Goal: Contribute content: Contribute content

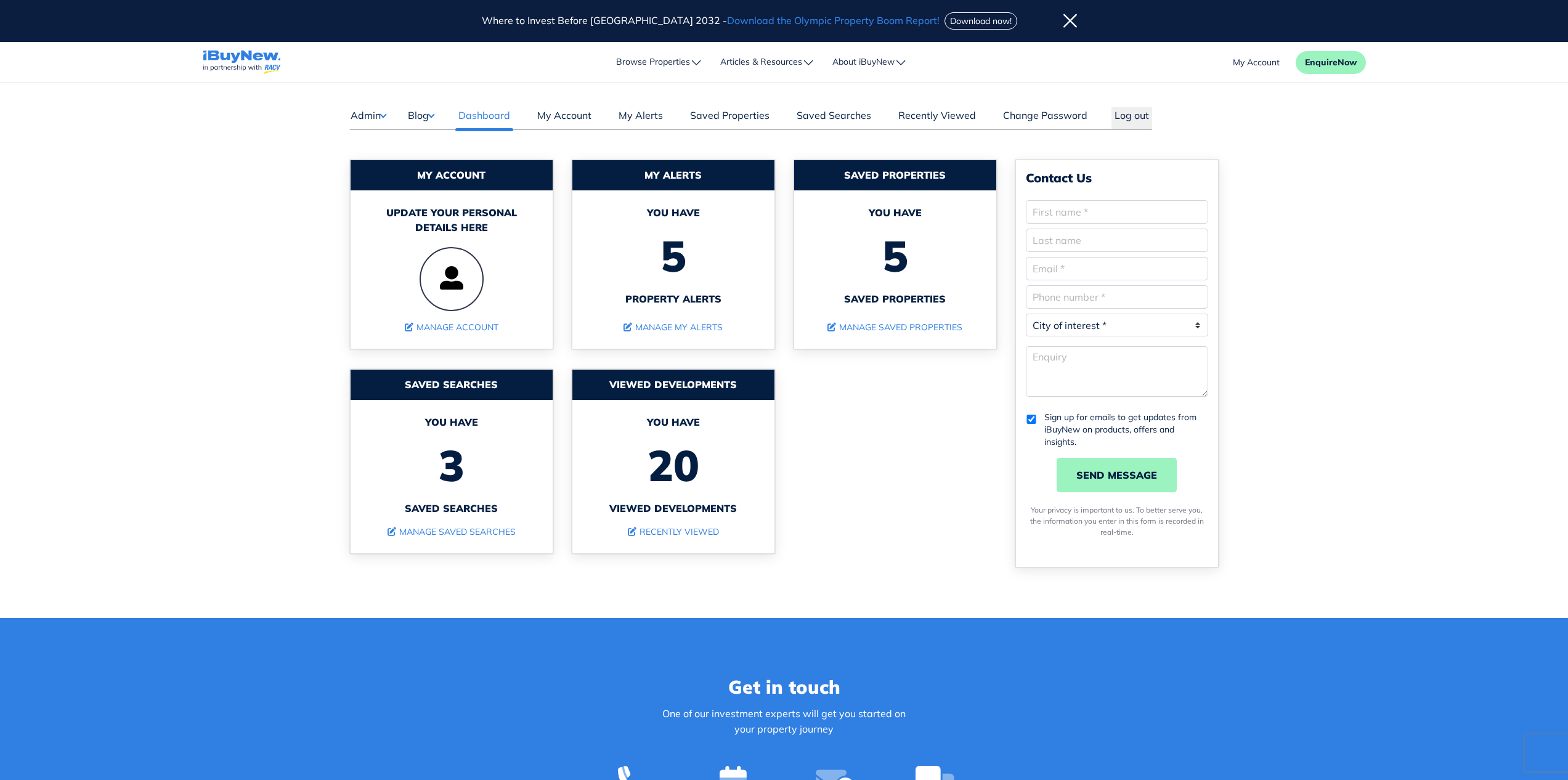
click at [379, 117] on button "Admin" at bounding box center [368, 115] width 36 height 16
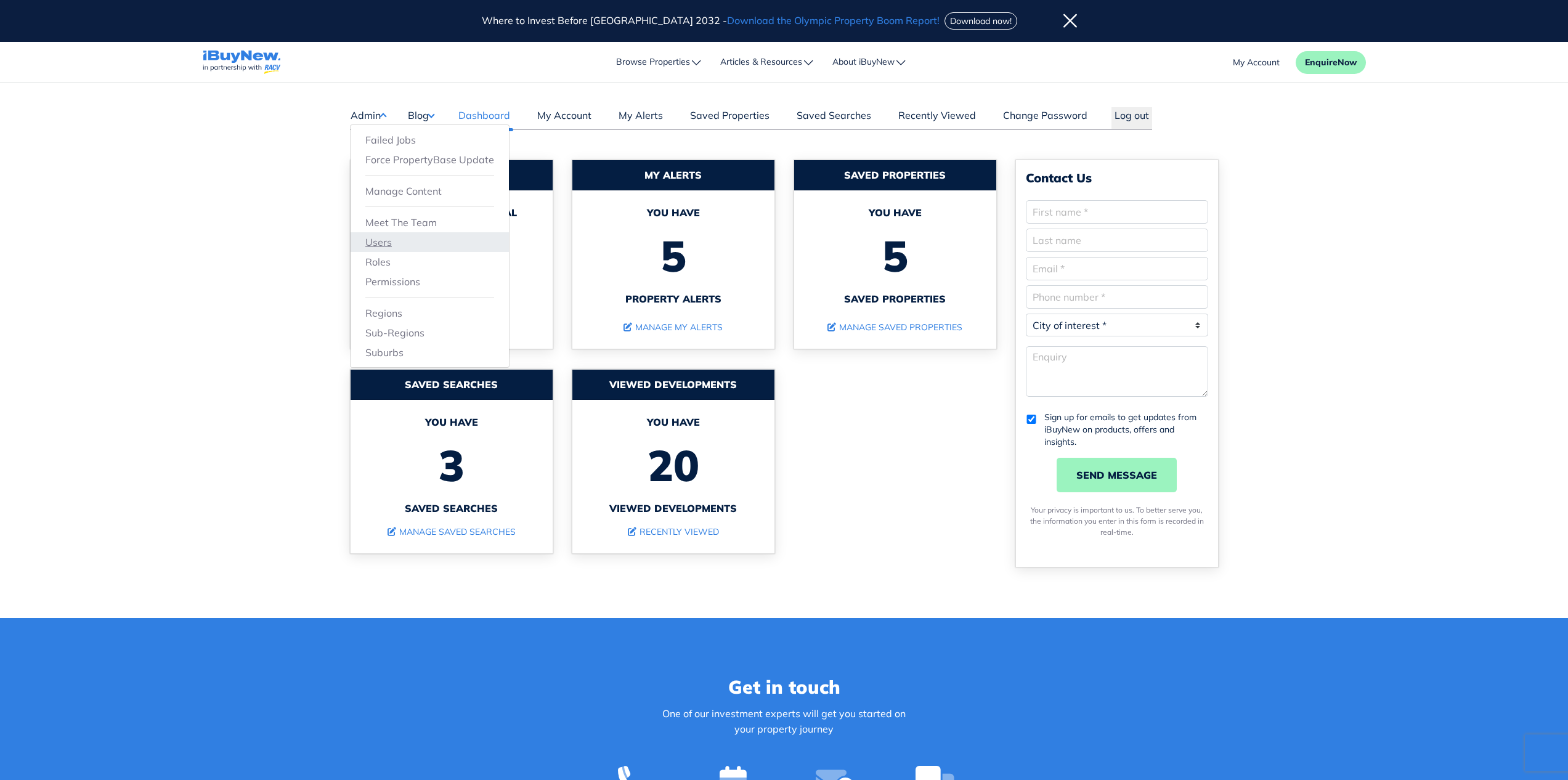
click at [387, 239] on link "Users" at bounding box center [430, 242] width 129 height 15
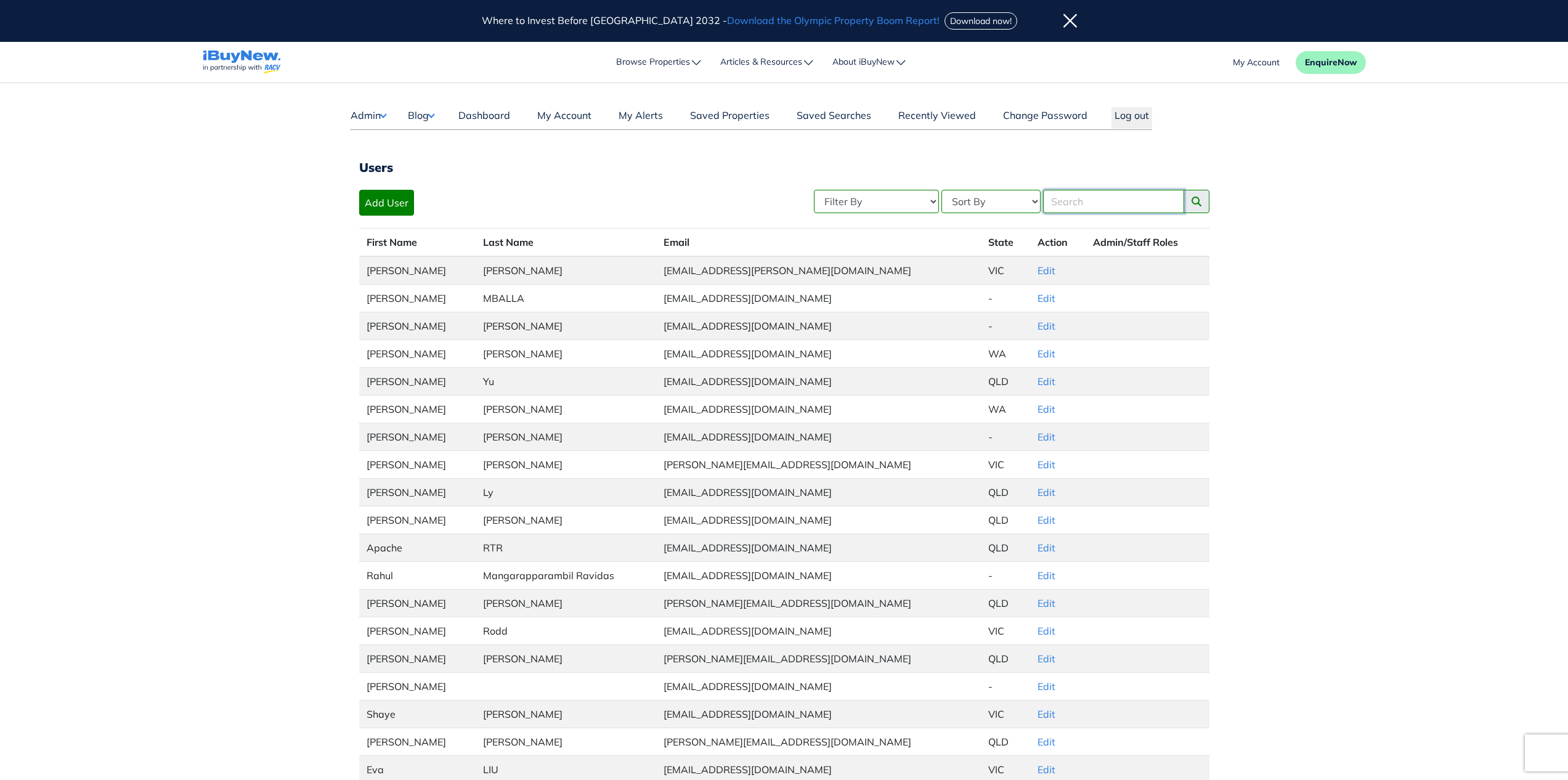
click at [1107, 208] on input "Search" at bounding box center [1113, 202] width 141 height 23
type input "eirka"
click at [1183, 190] on button "search posts" at bounding box center [1195, 202] width 26 height 23
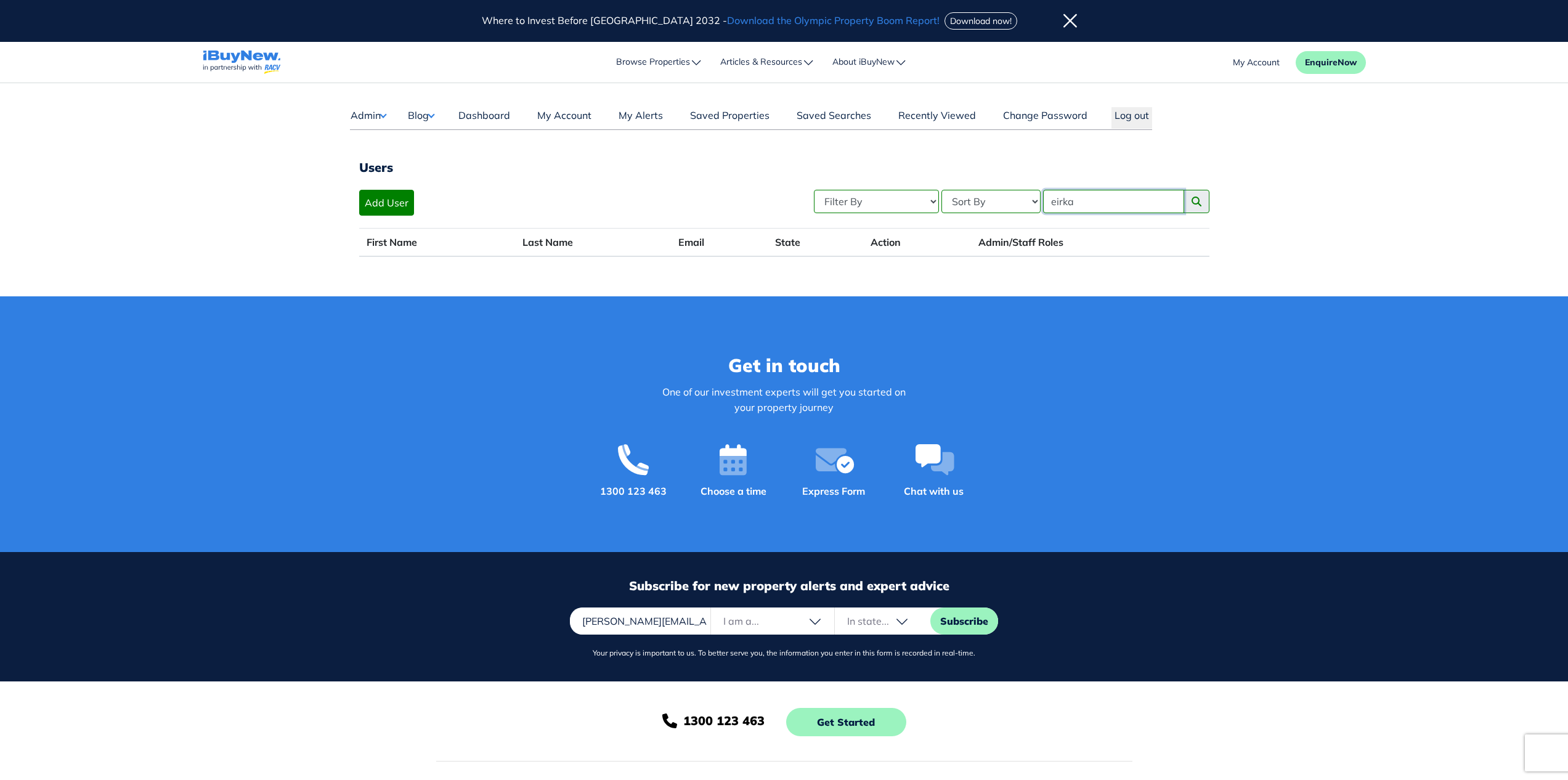
click at [1093, 200] on input "eirka" at bounding box center [1113, 202] width 141 height 23
type input "erika"
click at [1183, 190] on button "search posts" at bounding box center [1195, 202] width 26 height 23
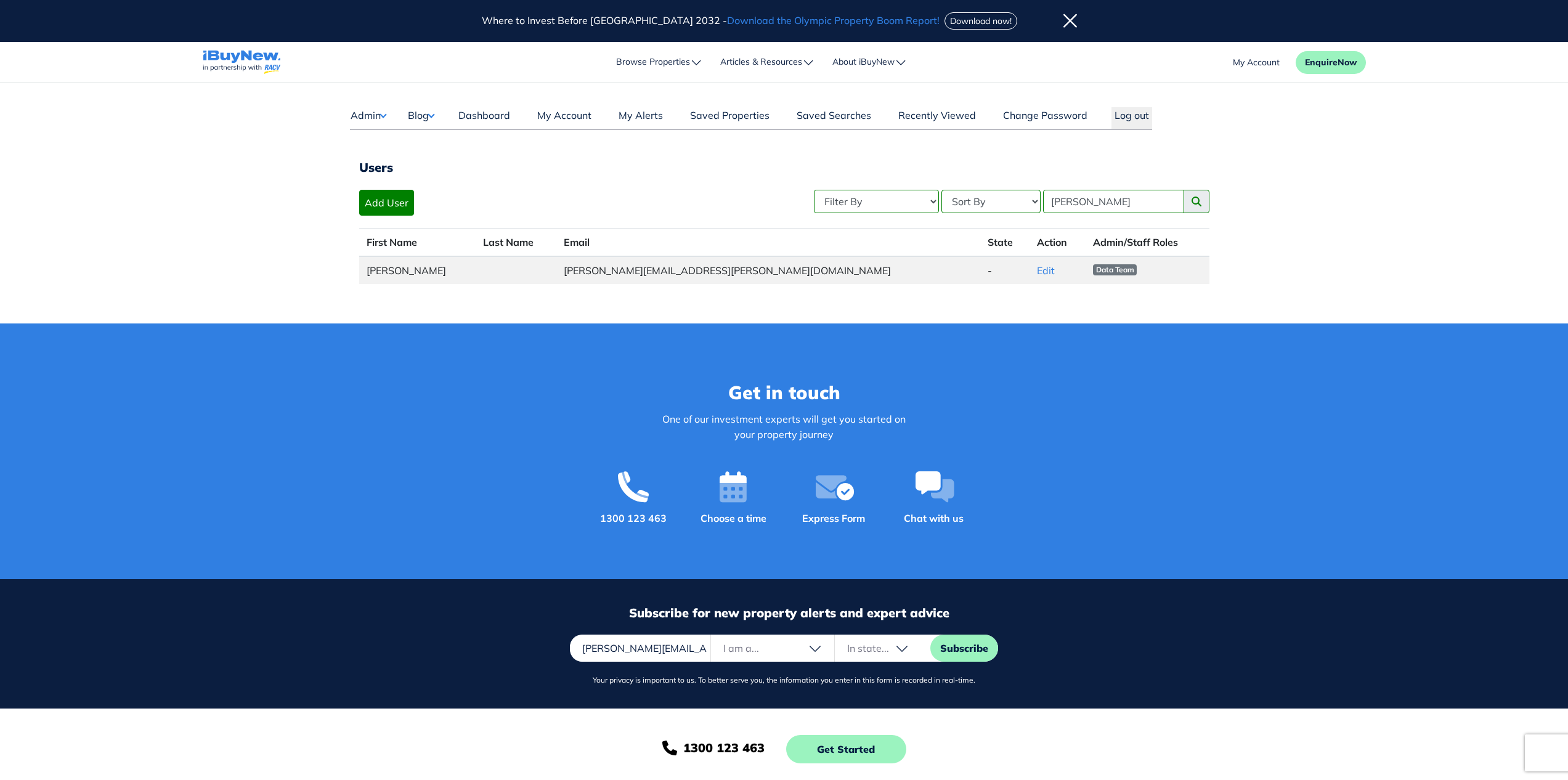
click at [1093, 269] on span "Data Team" at bounding box center [1115, 269] width 45 height 11
click at [1093, 268] on span "Data Team" at bounding box center [1115, 269] width 45 height 11
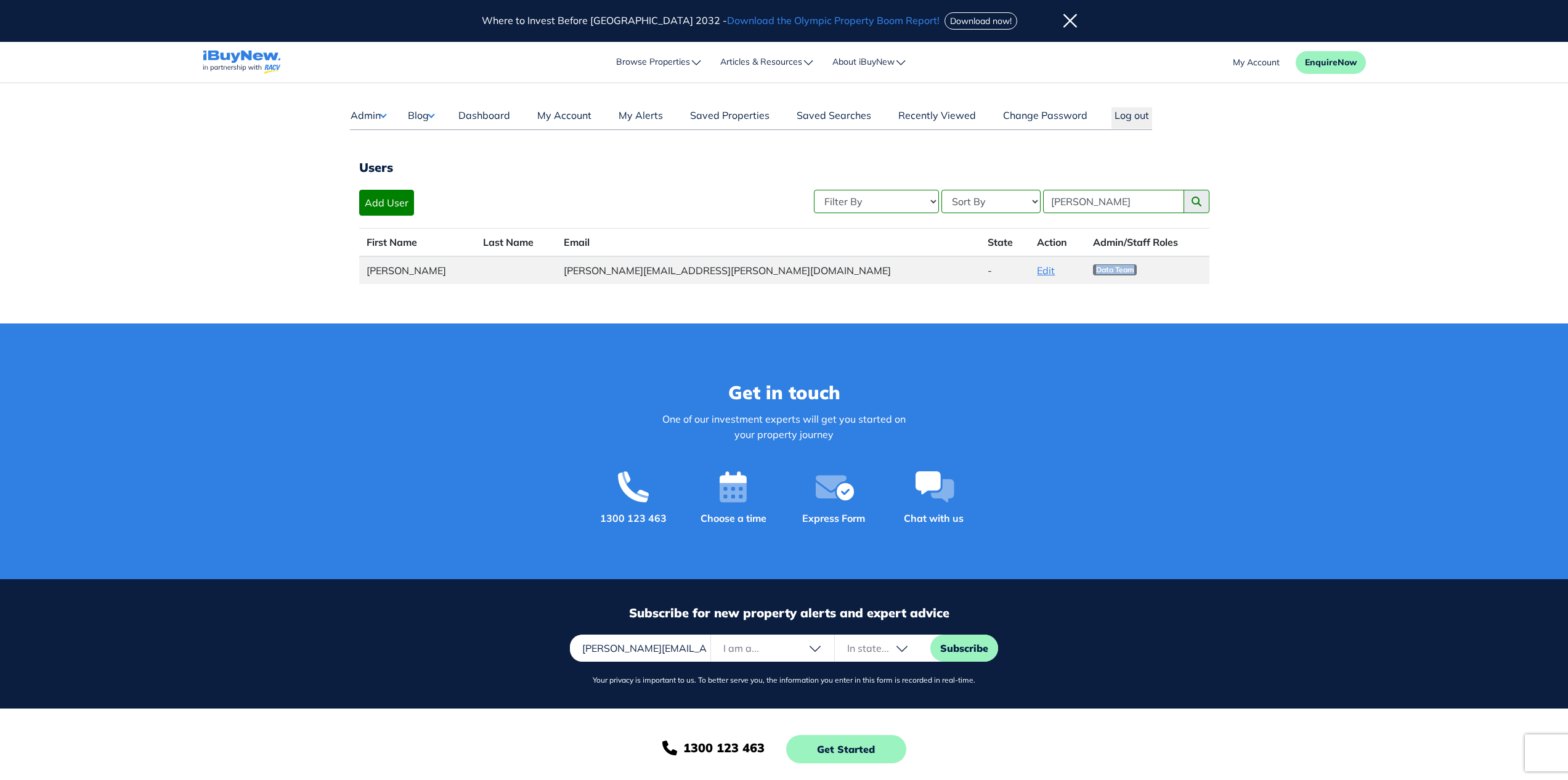
click at [1037, 275] on link "Edit" at bounding box center [1046, 270] width 18 height 12
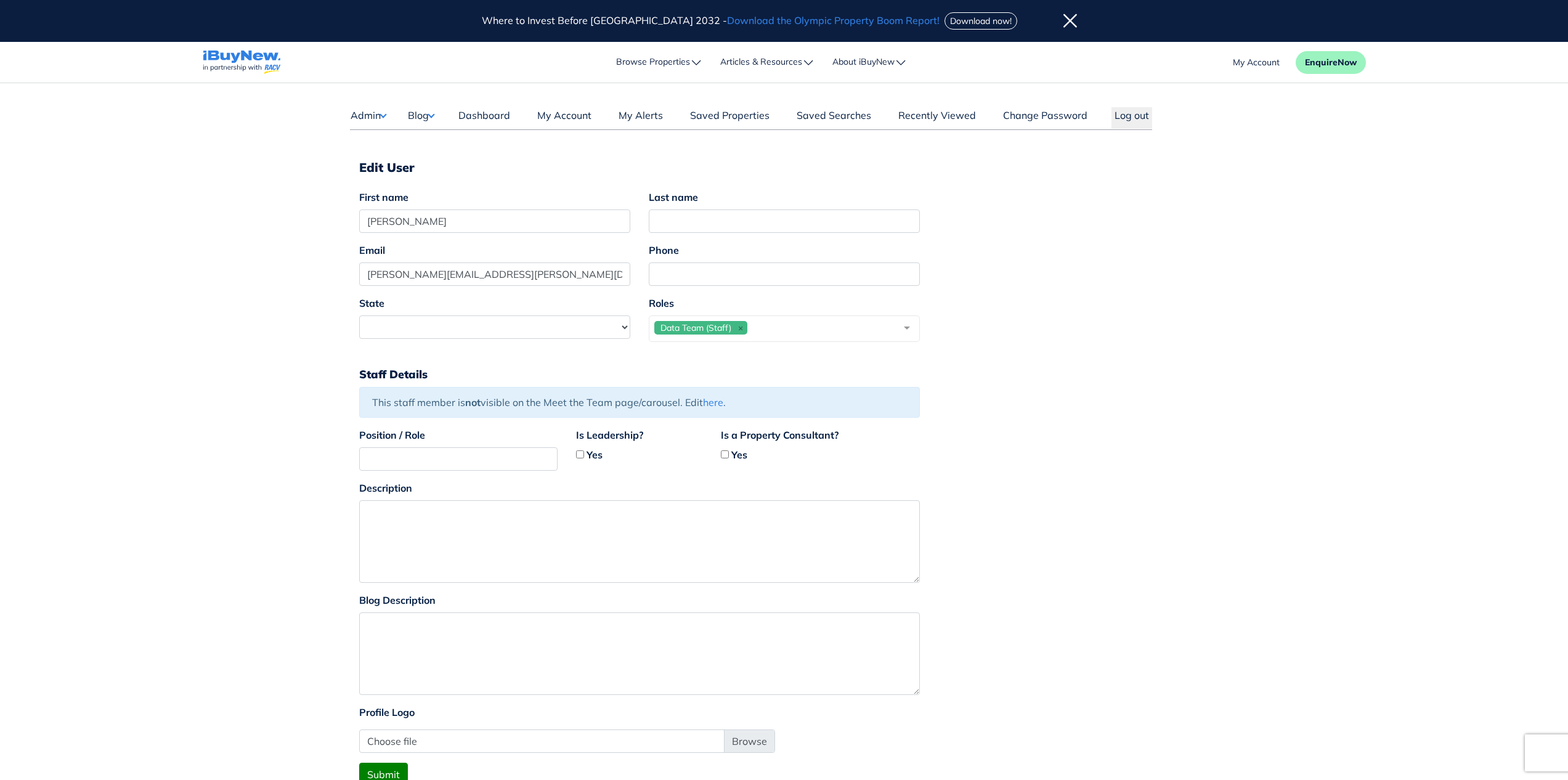
click at [429, 117] on button "Blog" at bounding box center [421, 115] width 27 height 16
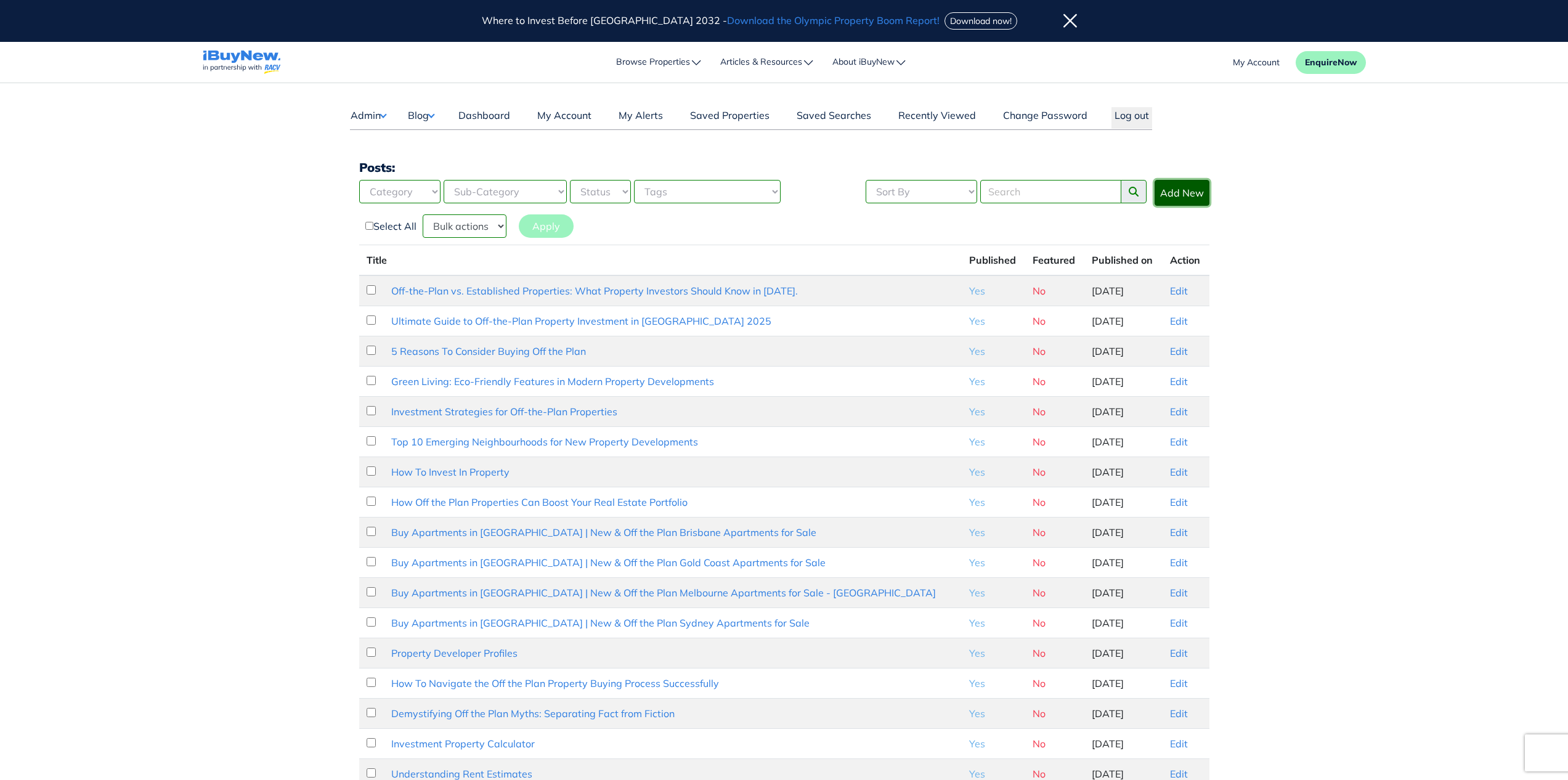
click at [1179, 197] on link "Add New" at bounding box center [1181, 193] width 55 height 26
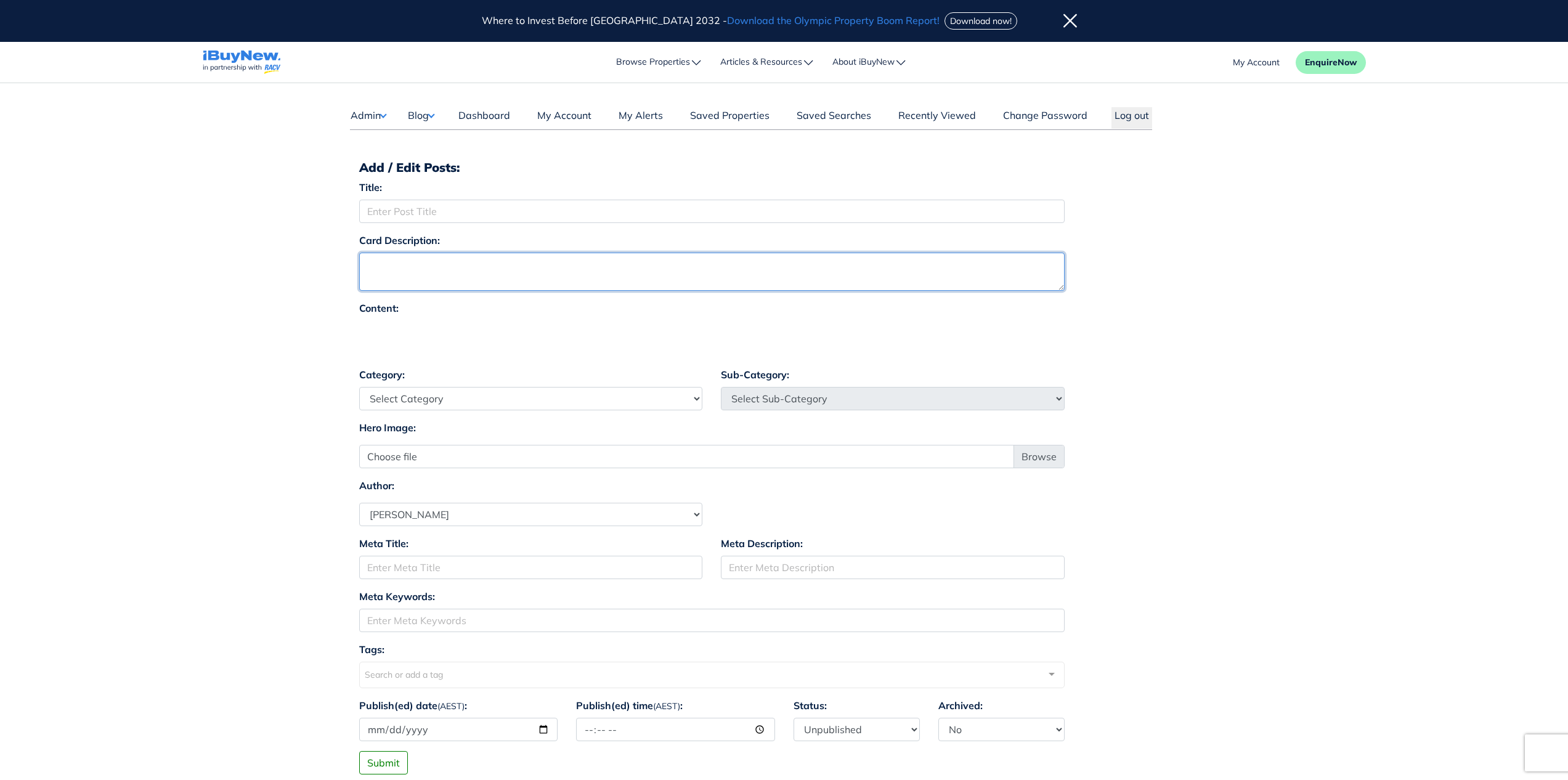
click at [670, 259] on textarea "Card Description:" at bounding box center [712, 272] width 706 height 38
click at [577, 348] on div at bounding box center [712, 339] width 706 height 37
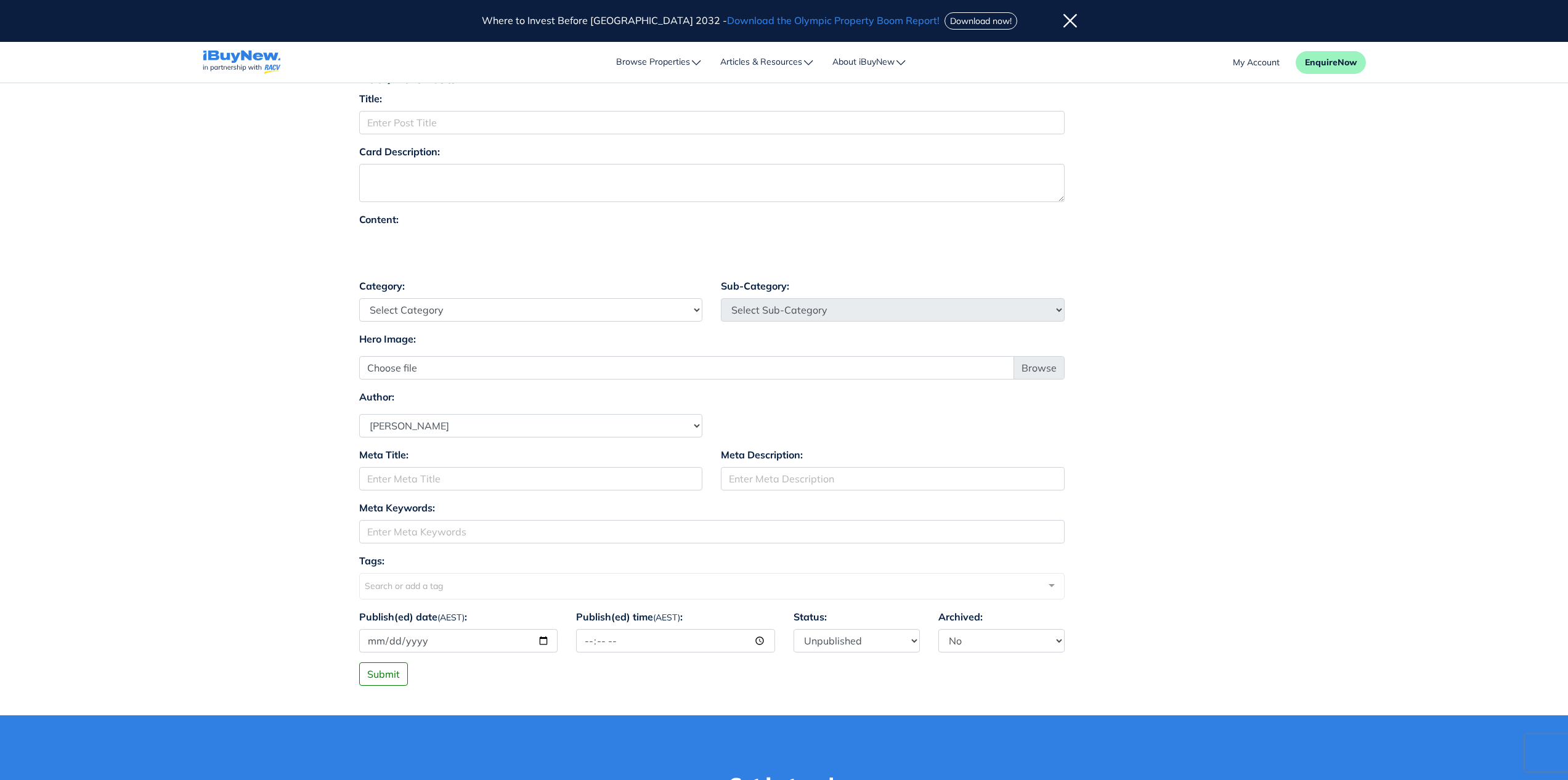
scroll to position [98, 0]
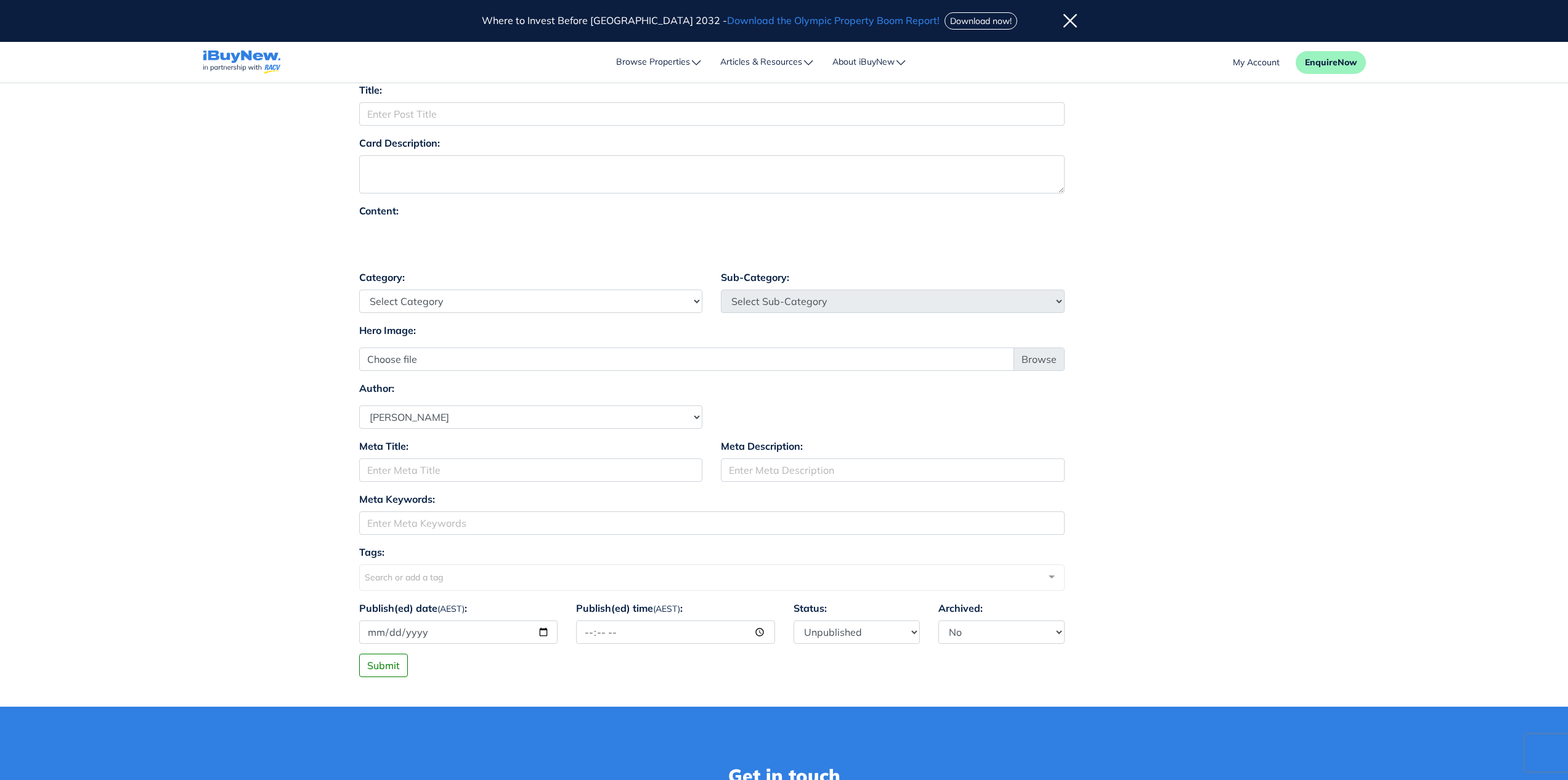
click at [1271, 587] on main "Dashboard Admin Failed Jobs Force PropertyBase Update Manage Content Meet The T…" at bounding box center [784, 346] width 1568 height 721
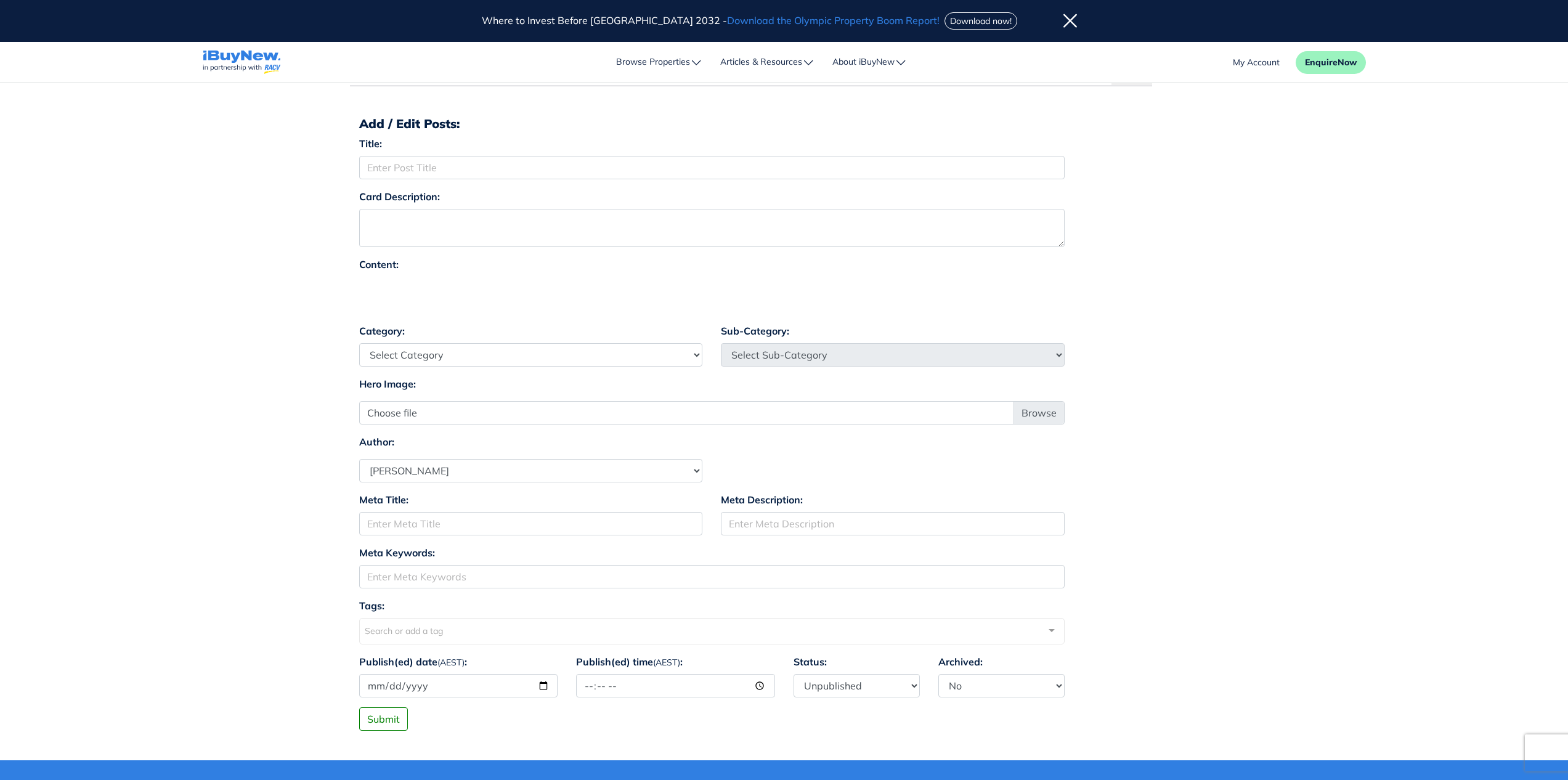
scroll to position [0, 0]
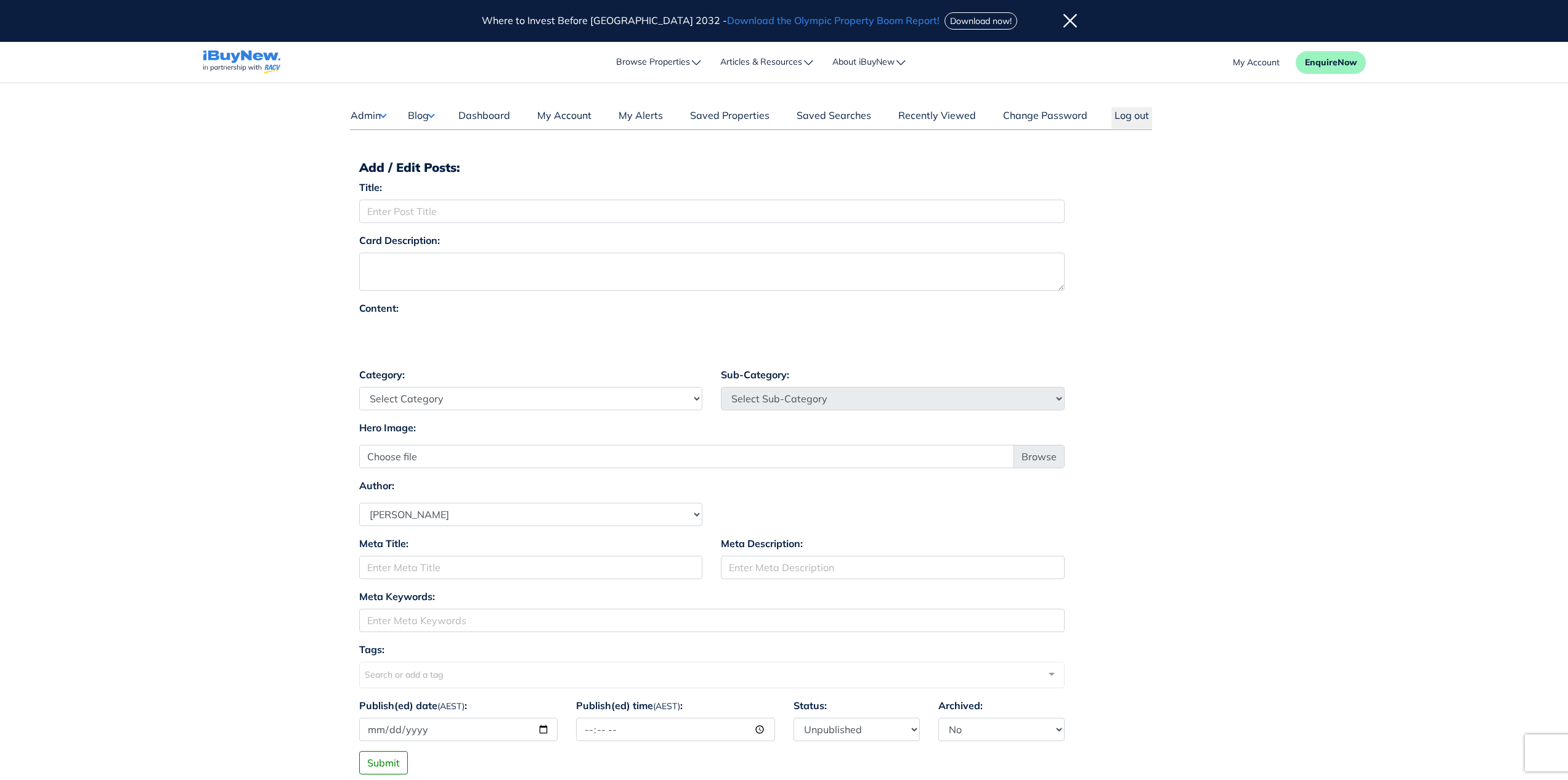
click at [468, 680] on div "Search or add a tag" at bounding box center [712, 675] width 706 height 26
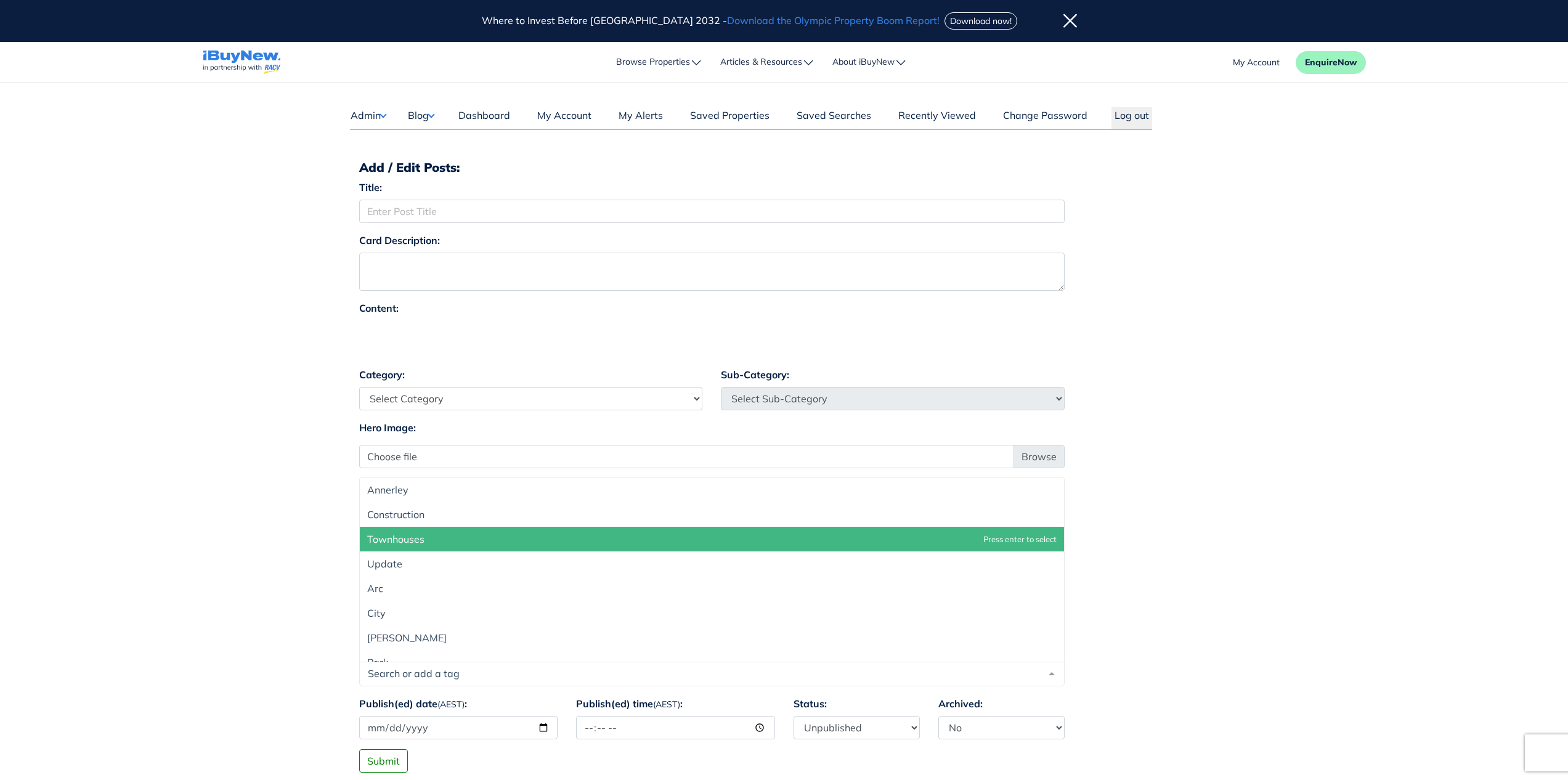
click at [1200, 565] on div "Meta Title: Meta Description:" at bounding box center [784, 563] width 868 height 53
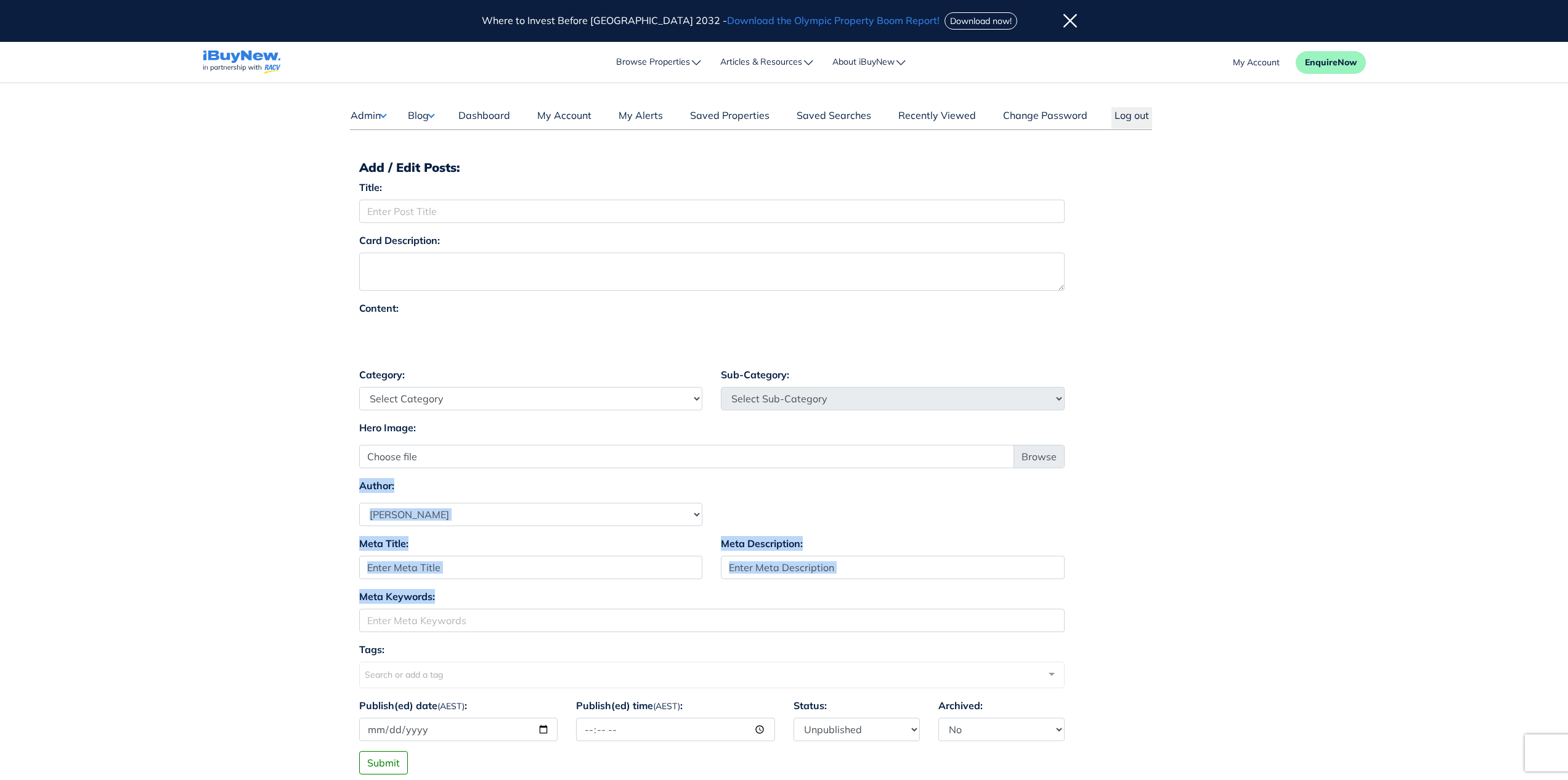
drag, startPoint x: 279, startPoint y: 473, endPoint x: 1167, endPoint y: 615, distance: 899.3
click at [1167, 615] on main "Dashboard Admin Failed Jobs Force PropertyBase Update Manage Content Meet The T…" at bounding box center [784, 444] width 1568 height 721
click at [1168, 616] on div "Meta Keywords:" at bounding box center [784, 616] width 868 height 53
click at [1238, 470] on main "Dashboard Admin Failed Jobs Force PropertyBase Update Manage Content Meet The T…" at bounding box center [784, 444] width 1568 height 721
drag, startPoint x: 1203, startPoint y: 385, endPoint x: 653, endPoint y: 345, distance: 551.5
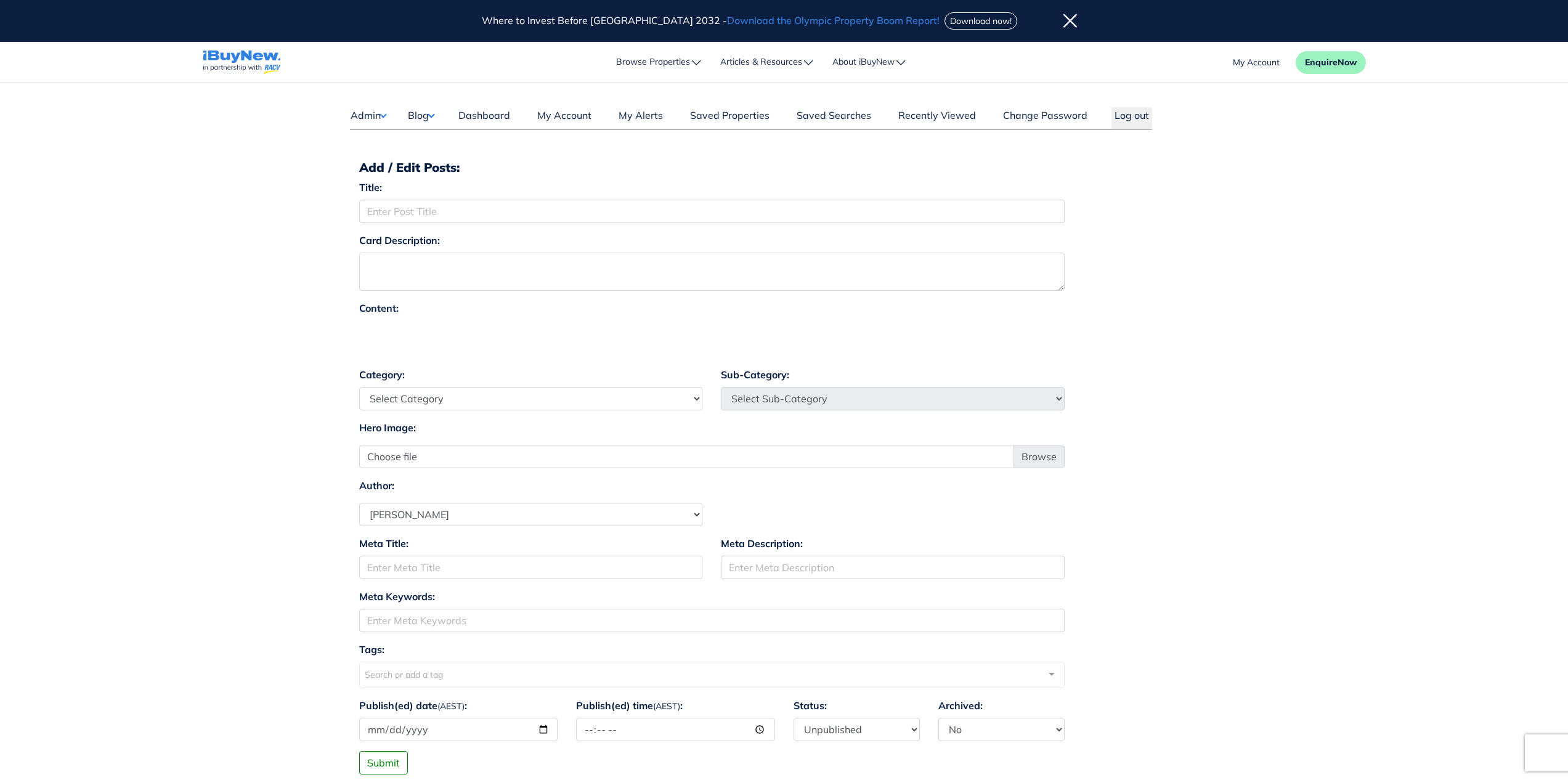
click at [1184, 380] on div "Category: Select Category Industry Outlooks Investing & Buying Tools & Calculat…" at bounding box center [784, 393] width 868 height 53
drag, startPoint x: 520, startPoint y: 345, endPoint x: 495, endPoint y: 338, distance: 26.0
click at [520, 346] on div at bounding box center [712, 339] width 706 height 37
click at [440, 326] on div at bounding box center [712, 339] width 706 height 37
click at [418, 324] on div at bounding box center [712, 339] width 706 height 37
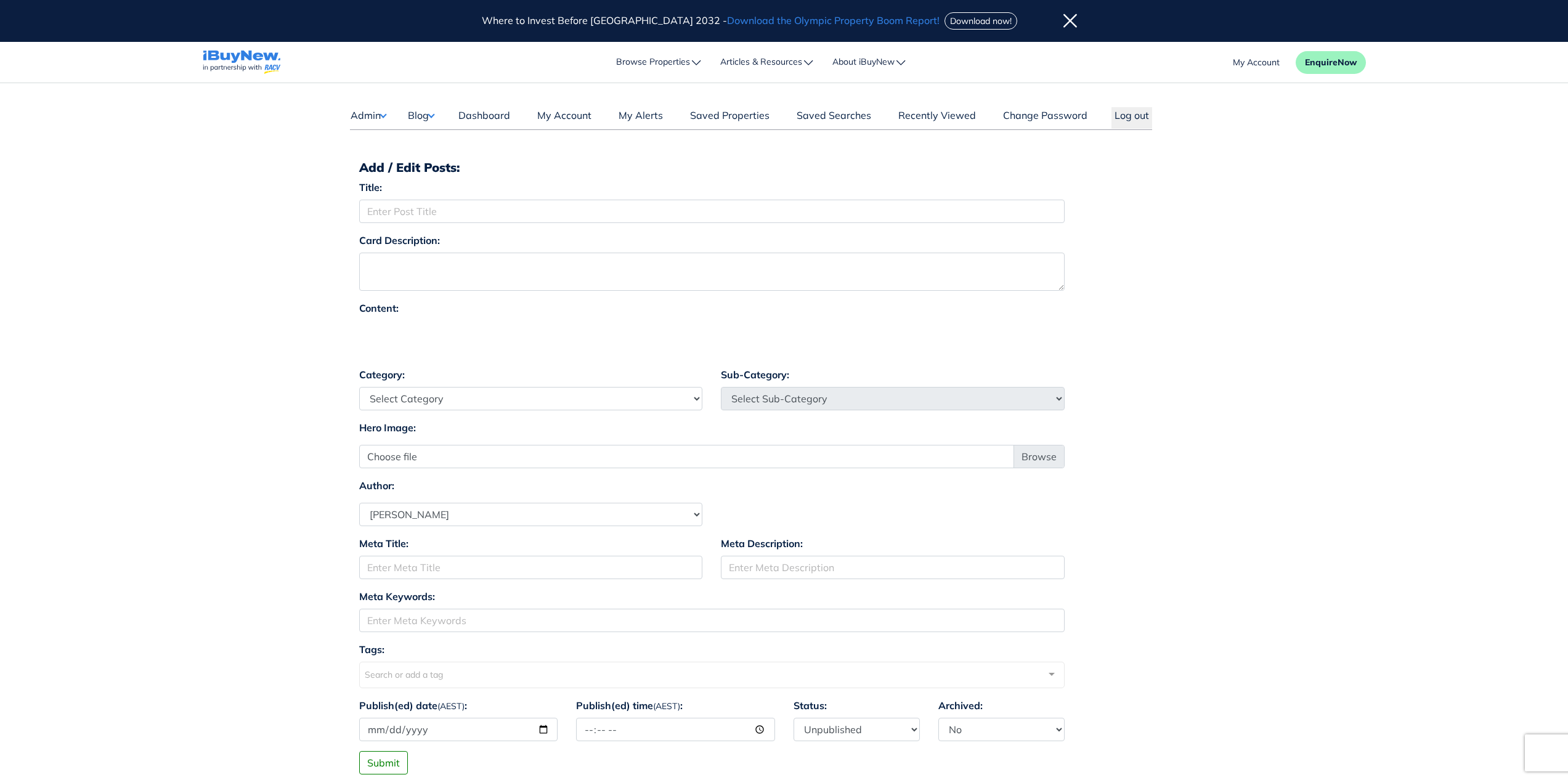
click at [418, 324] on div at bounding box center [712, 339] width 706 height 37
drag, startPoint x: 388, startPoint y: 320, endPoint x: 393, endPoint y: 312, distance: 9.4
click at [387, 316] on div "Content:" at bounding box center [712, 329] width 706 height 57
drag, startPoint x: 458, startPoint y: 318, endPoint x: 471, endPoint y: 318, distance: 13.0
click at [471, 318] on div "Content:" at bounding box center [712, 334] width 724 height 67
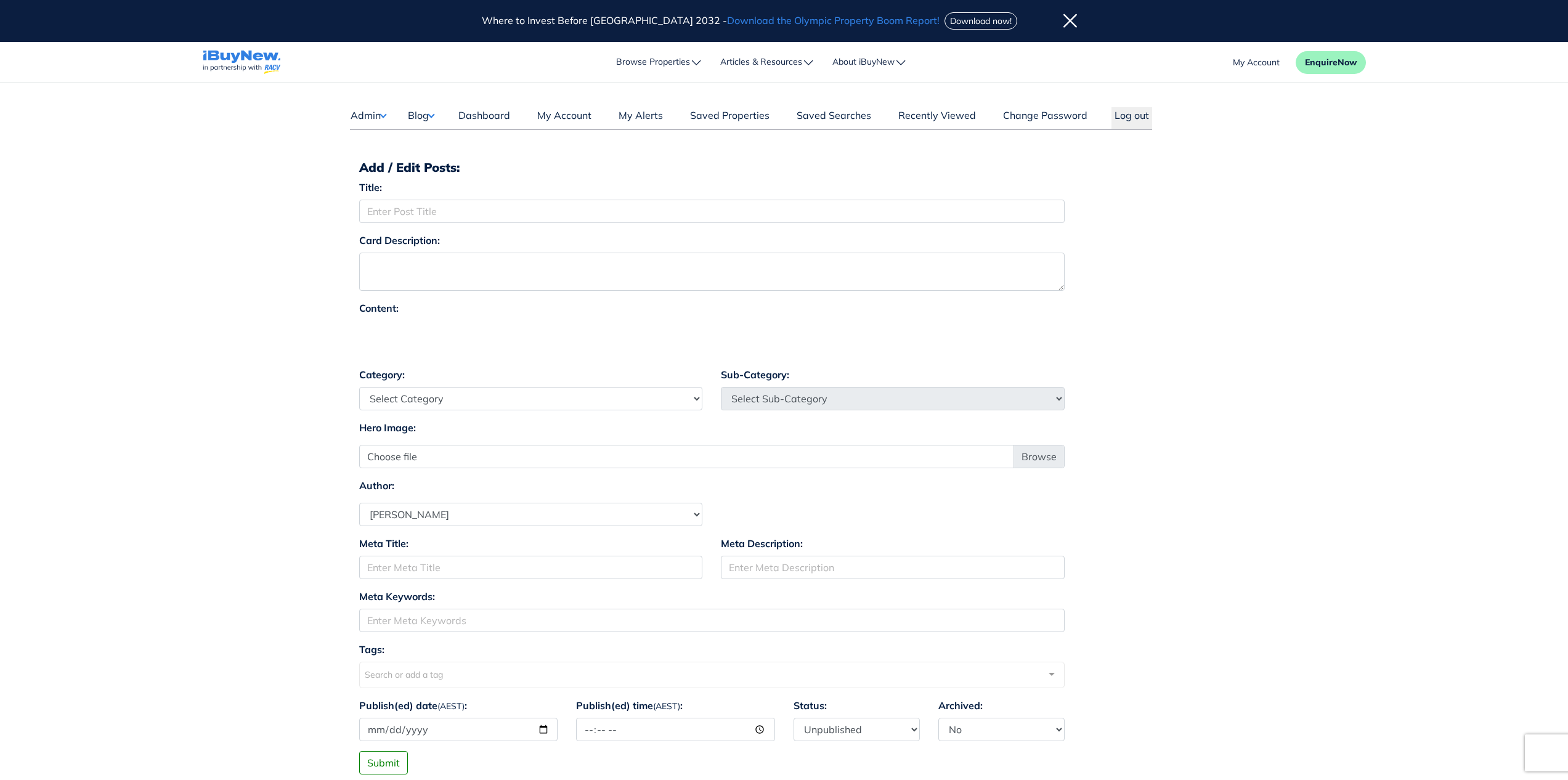
click at [1178, 340] on div "Content:" at bounding box center [784, 334] width 868 height 67
drag, startPoint x: 1047, startPoint y: 25, endPoint x: 1037, endPoint y: 15, distance: 14.1
click at [1043, 18] on div "Where to Invest Before Brisbane 2032 - Download the Olympic Property Boom Repor…" at bounding box center [783, 21] width 604 height 17
click at [421, 117] on button "Blog" at bounding box center [421, 115] width 27 height 16
click at [431, 143] on link "Posts" at bounding box center [459, 140] width 73 height 15
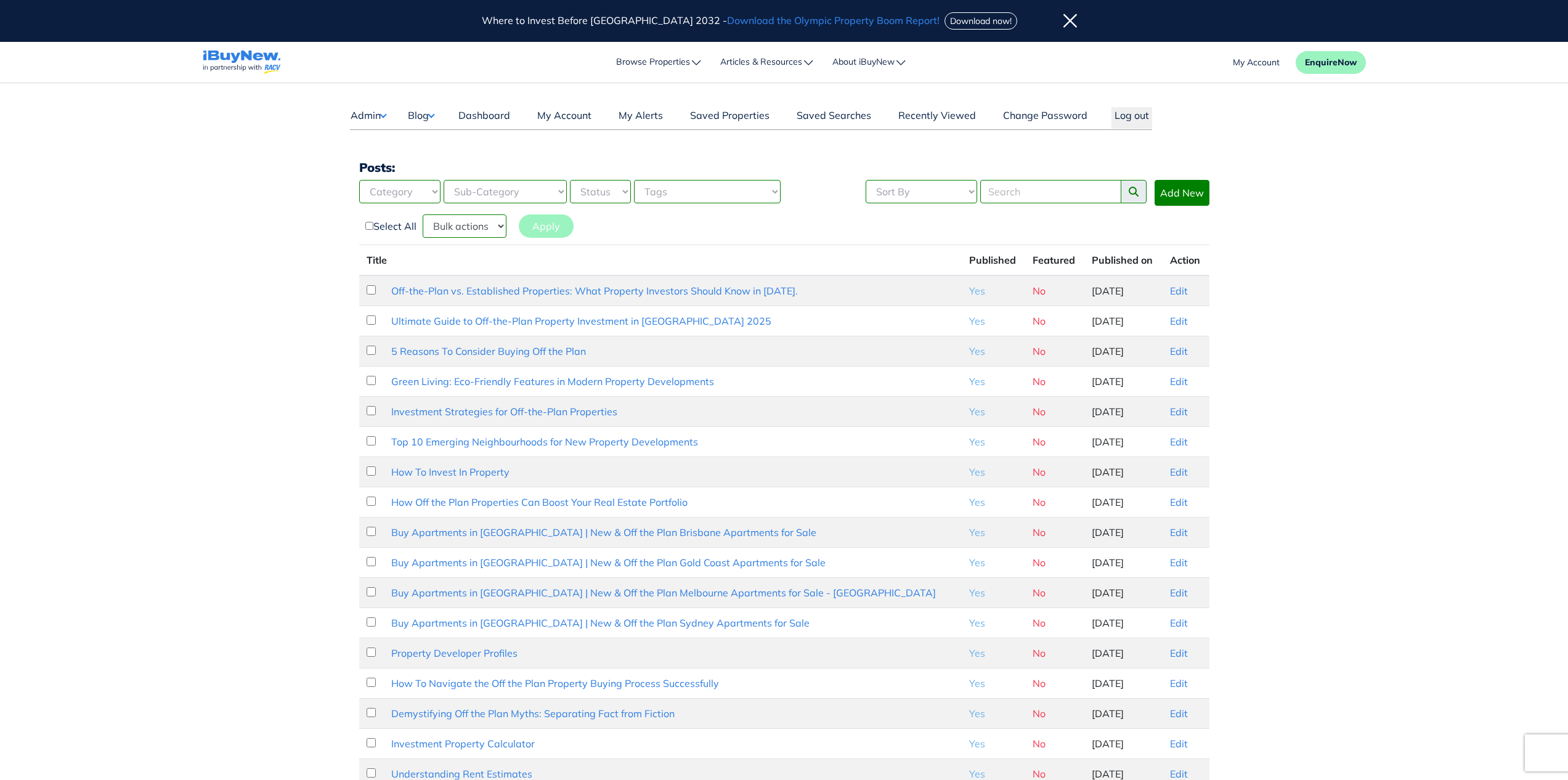
drag, startPoint x: 1323, startPoint y: 388, endPoint x: 1290, endPoint y: 359, distance: 43.9
click at [1325, 385] on main "Dashboard Admin Failed Jobs Force PropertyBase Update Manage Content Meet The T…" at bounding box center [784, 518] width 1568 height 870
click at [1173, 293] on link "Edit" at bounding box center [1179, 290] width 18 height 12
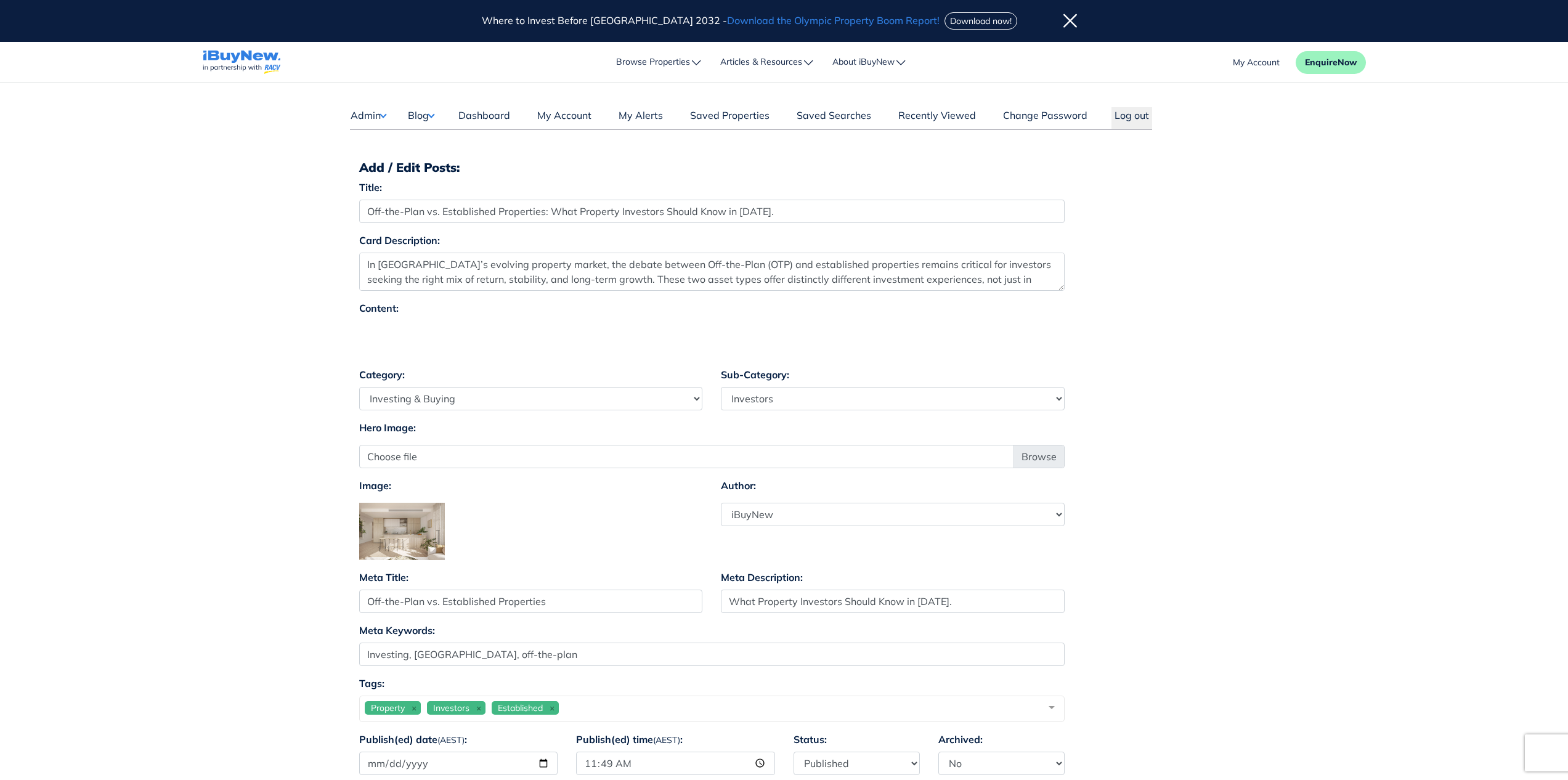
select select "4"
select select "17"
select select "7"
drag, startPoint x: 463, startPoint y: 328, endPoint x: 406, endPoint y: 328, distance: 57.0
click at [463, 328] on div at bounding box center [712, 339] width 706 height 37
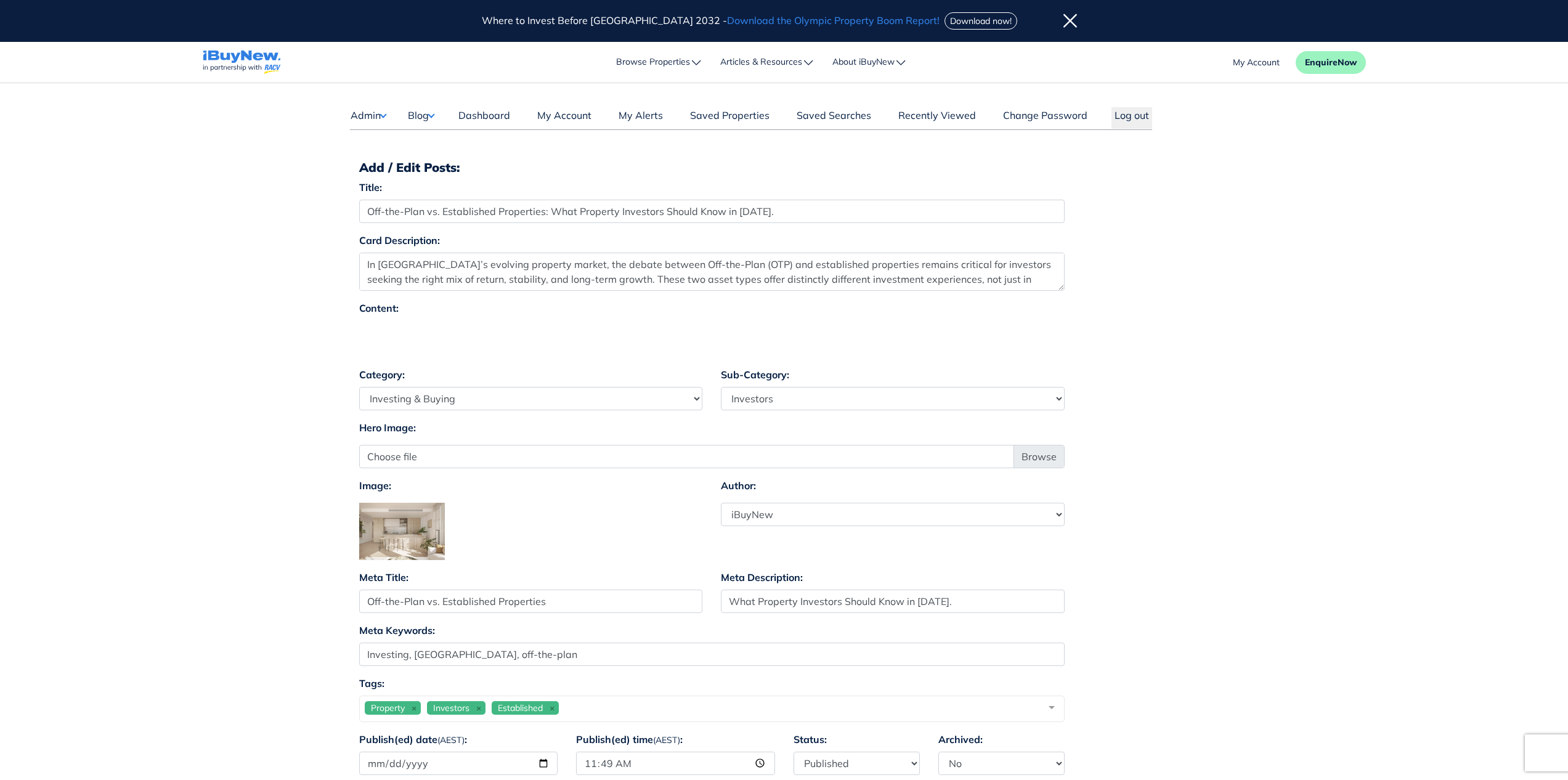
click at [406, 328] on div at bounding box center [712, 339] width 706 height 37
click at [1062, 354] on div at bounding box center [712, 339] width 706 height 37
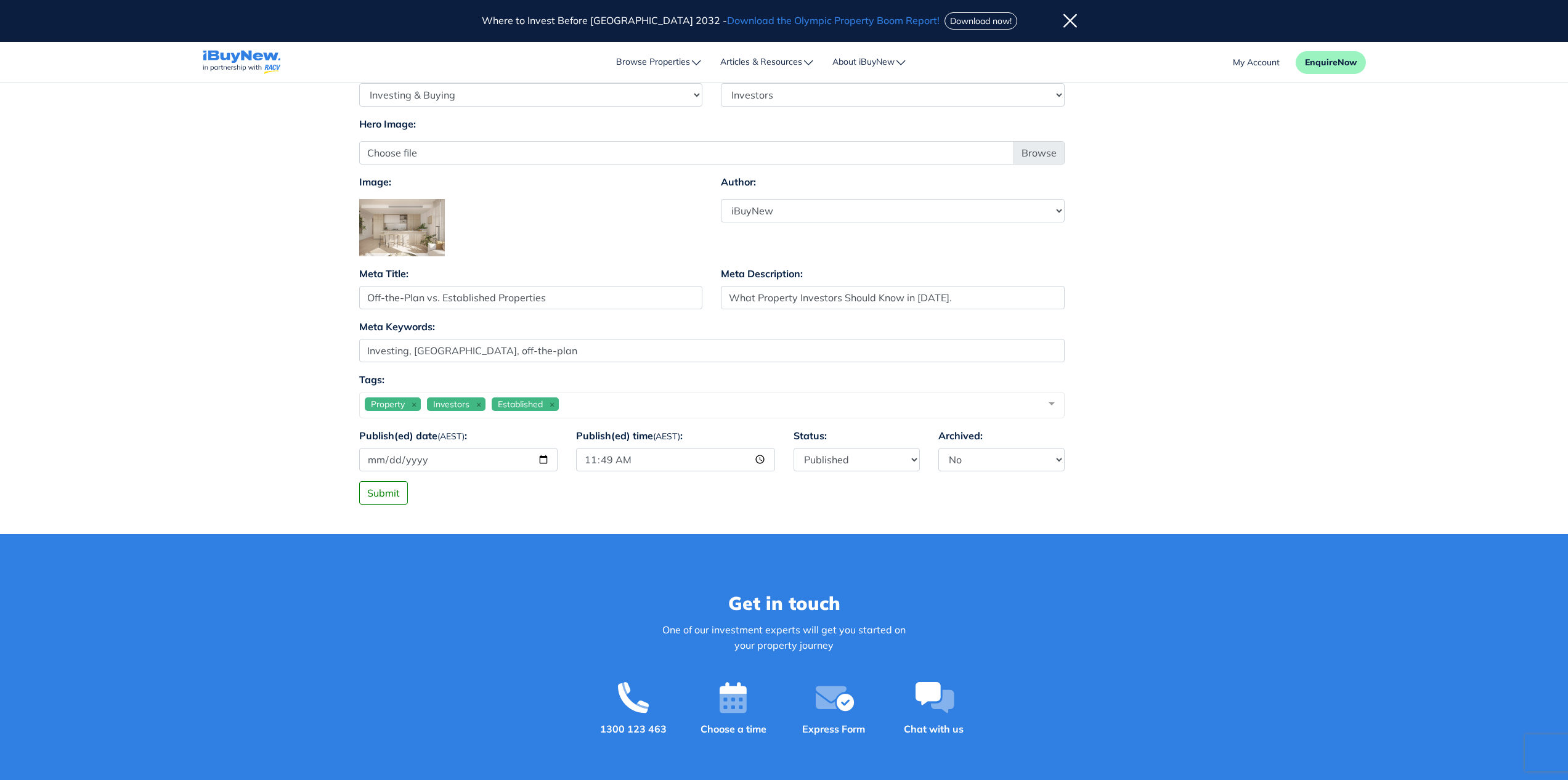
scroll to position [314, 0]
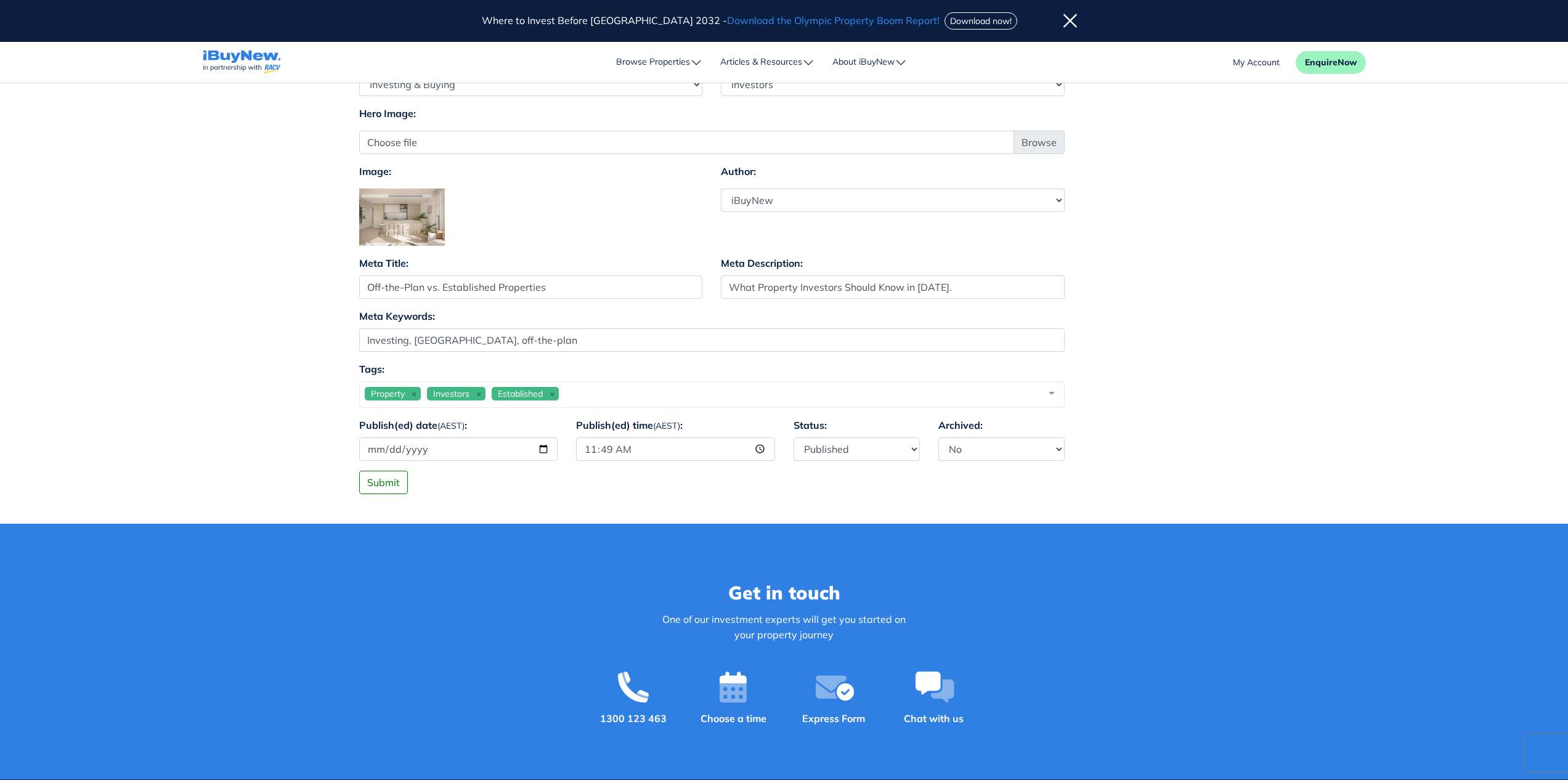
click at [236, 481] on main "Dashboard Admin Failed Jobs Force PropertyBase Update Manage Content Meet The T…" at bounding box center [784, 145] width 1568 height 754
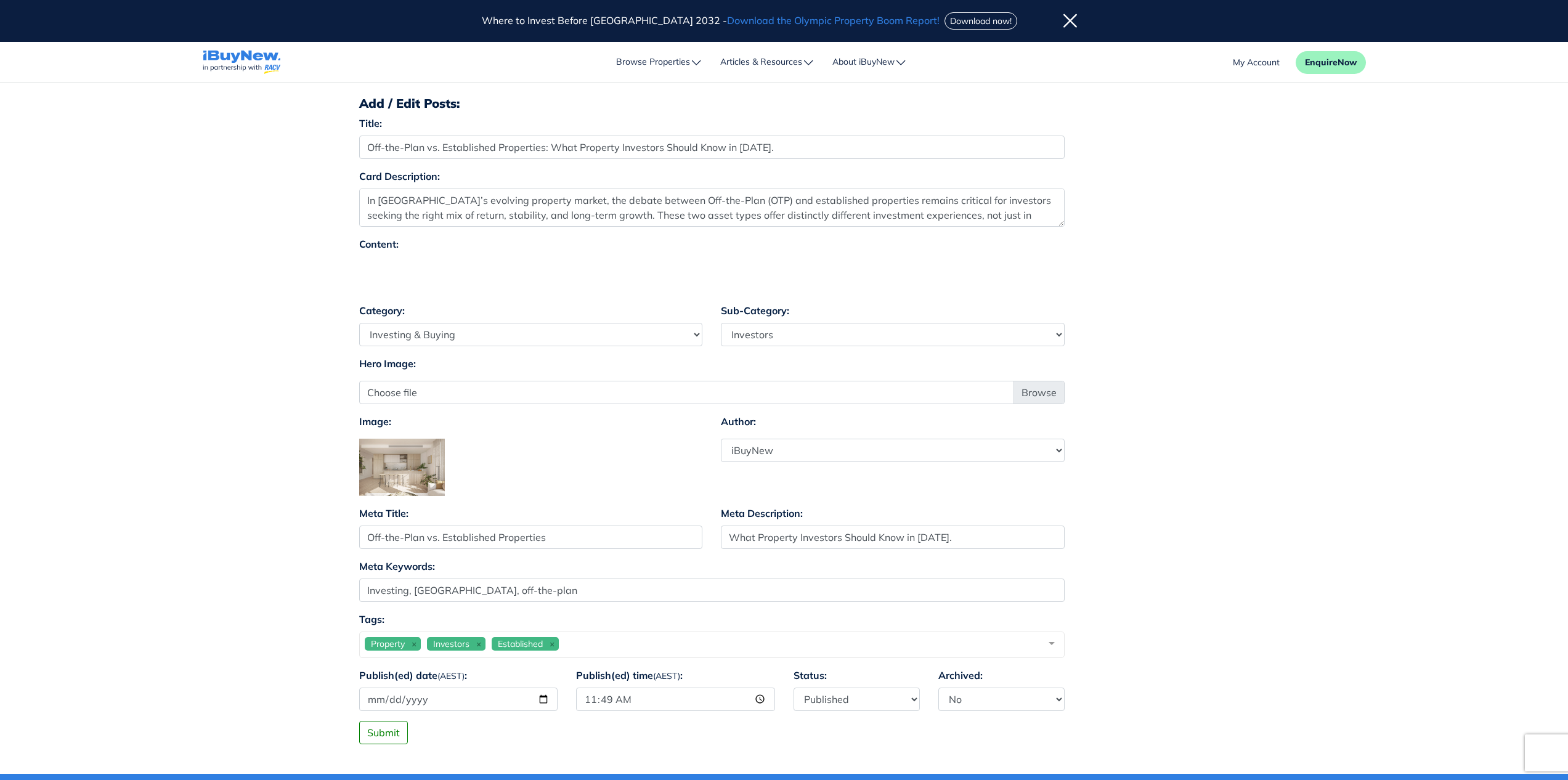
scroll to position [0, 0]
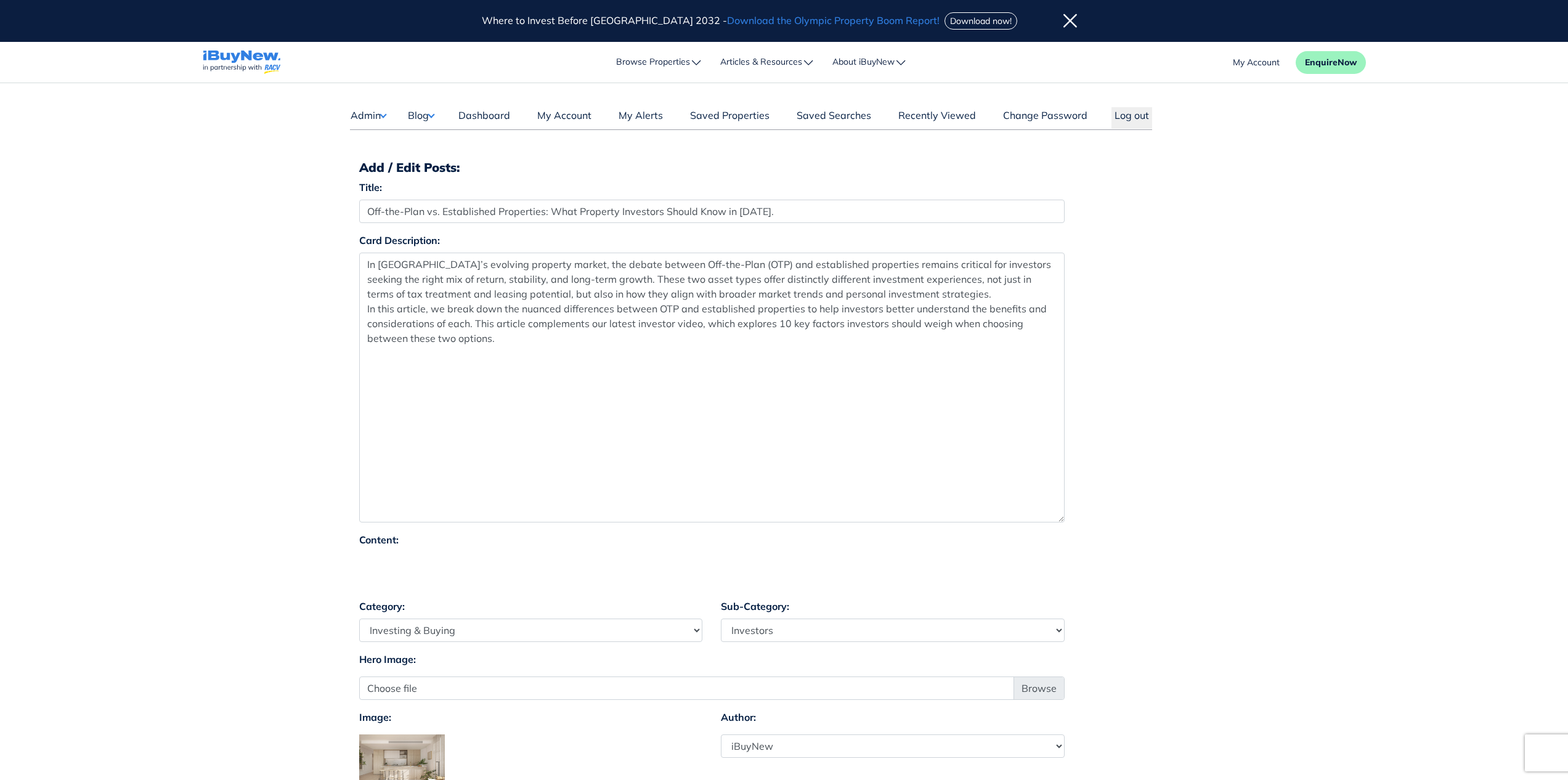
drag, startPoint x: 1059, startPoint y: 288, endPoint x: 1079, endPoint y: 520, distance: 232.9
click at [1079, 520] on div "Card Description: In Australia’s evolving property market, the debate between O…" at bounding box center [784, 383] width 868 height 299
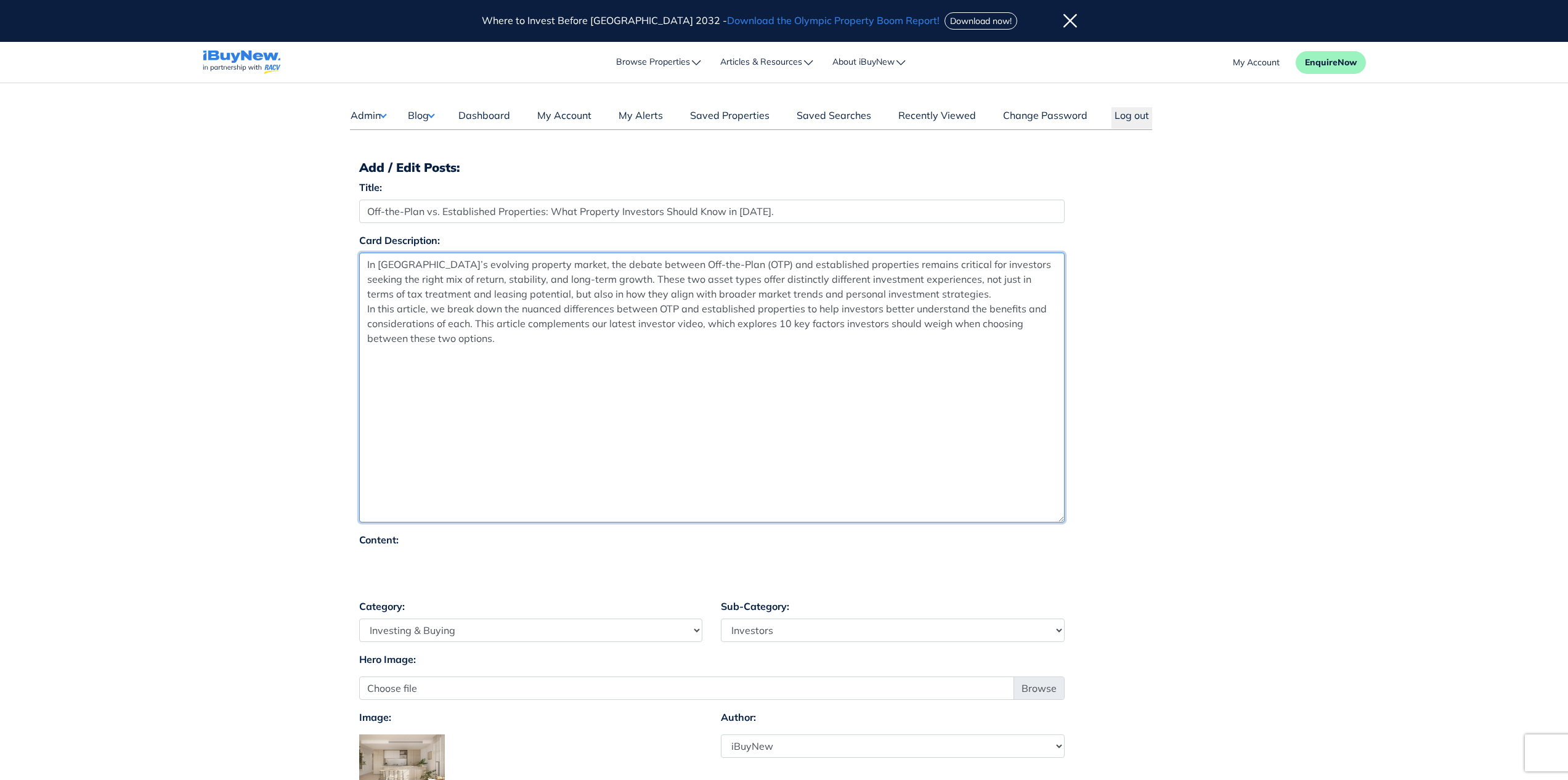
drag, startPoint x: 799, startPoint y: 430, endPoint x: 394, endPoint y: 287, distance: 429.5
click at [394, 287] on textarea "In Australia’s evolving property market, the debate between Off-the-Plan (OTP) …" at bounding box center [712, 388] width 706 height 270
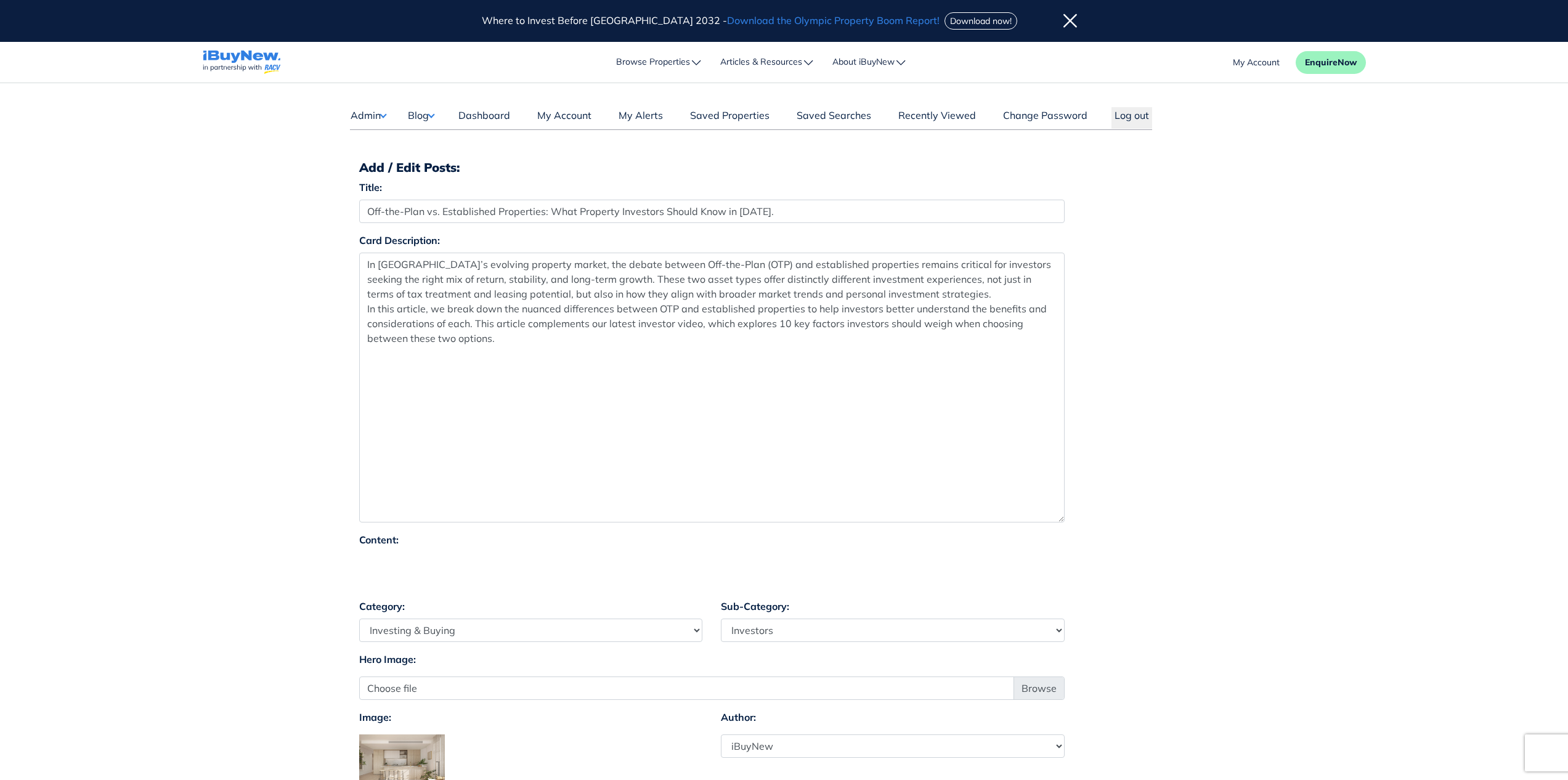
click at [377, 564] on div at bounding box center [712, 570] width 706 height 37
click at [374, 564] on div at bounding box center [712, 570] width 706 height 37
drag, startPoint x: 416, startPoint y: 554, endPoint x: 468, endPoint y: 554, distance: 52.0
click at [468, 554] on div "Content:" at bounding box center [712, 560] width 706 height 57
click at [387, 539] on strong "Content:" at bounding box center [379, 540] width 40 height 12
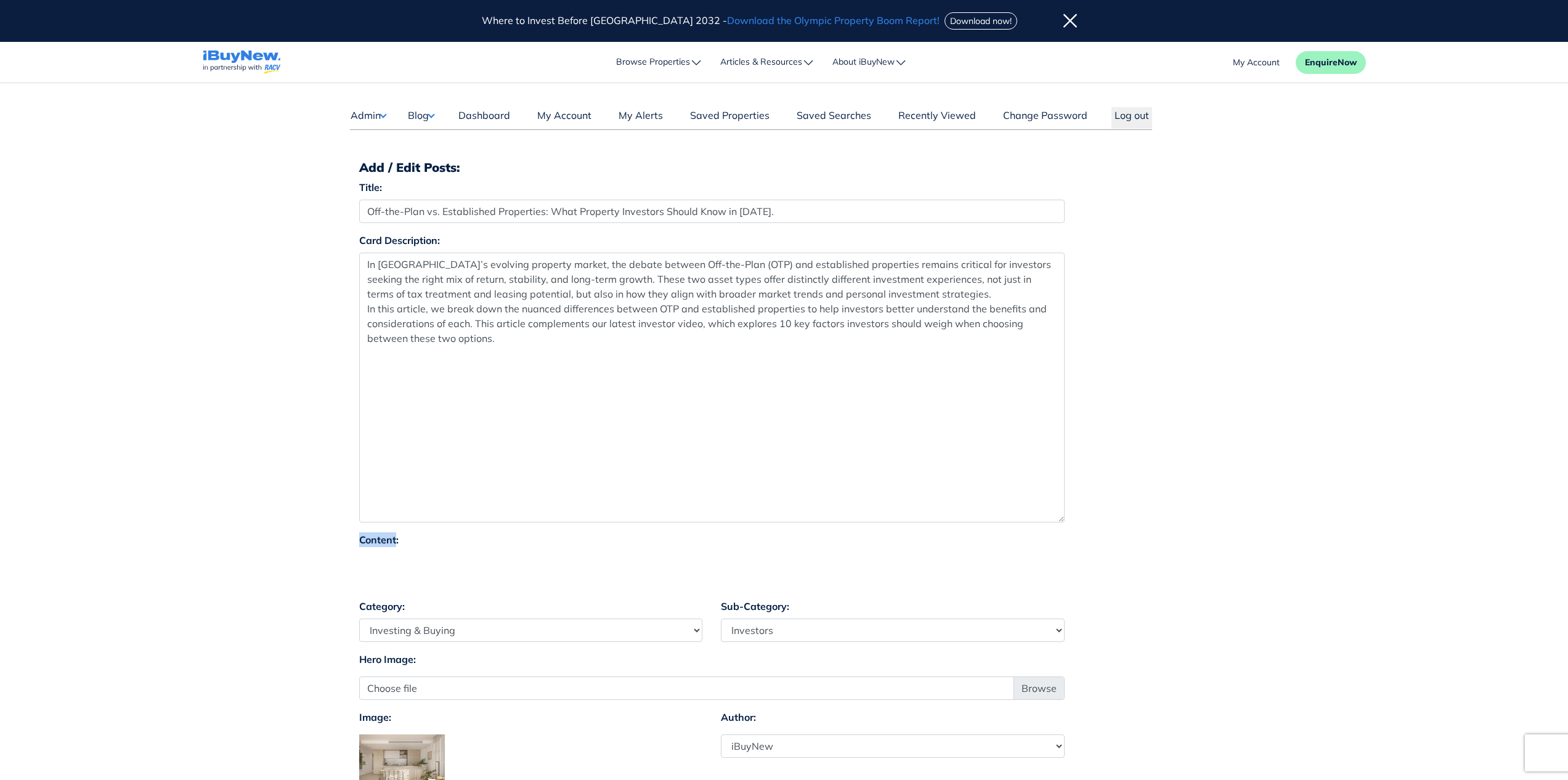
click at [387, 539] on strong "Content:" at bounding box center [379, 540] width 40 height 12
click at [1338, 414] on main "Dashboard Admin Failed Jobs Force PropertyBase Update Manage Content Meet The T…" at bounding box center [784, 577] width 1568 height 987
click at [1063, 18] on icon at bounding box center [1070, 21] width 13 height 16
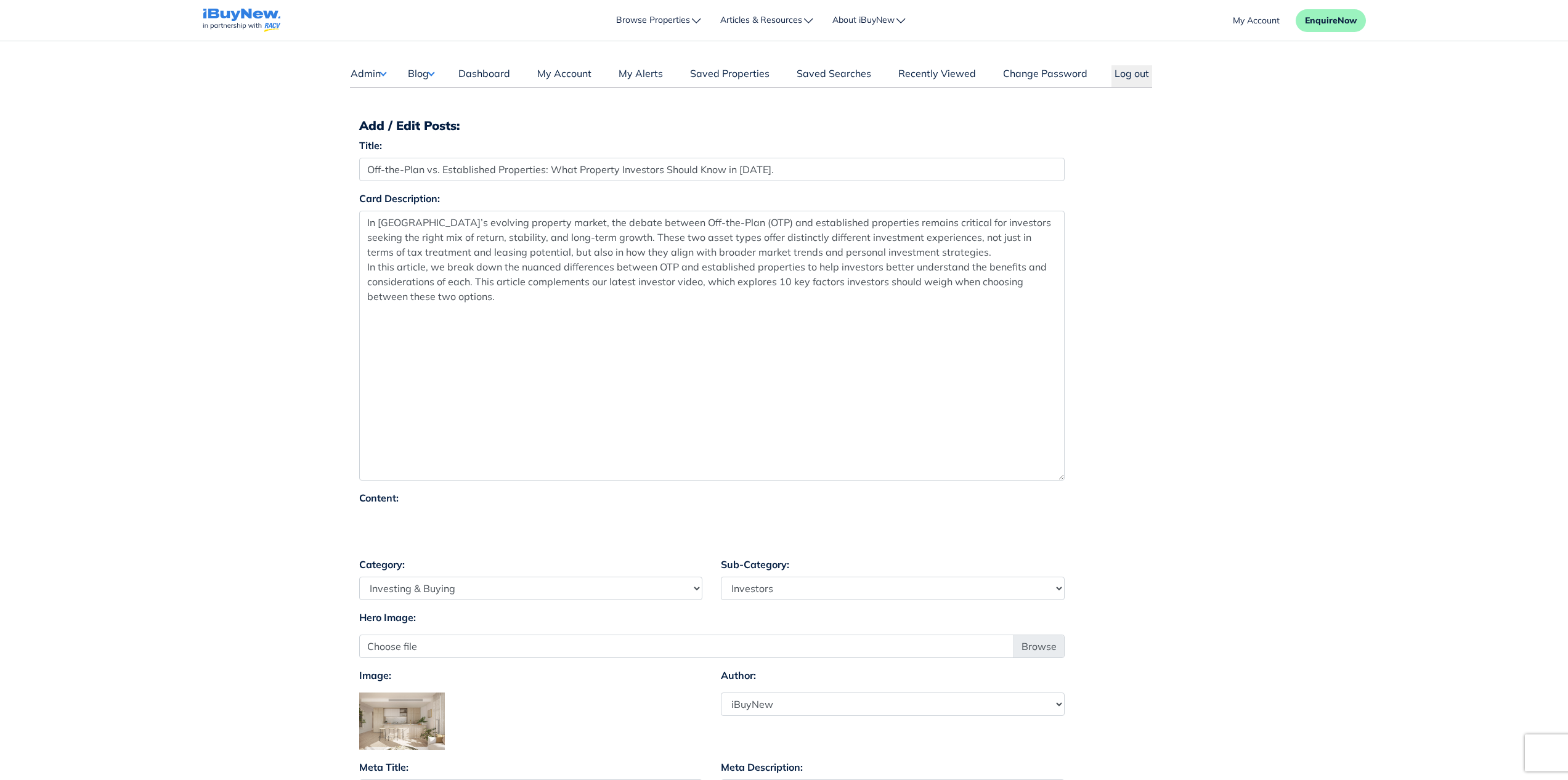
click at [1195, 498] on div "Content:" at bounding box center [784, 524] width 868 height 67
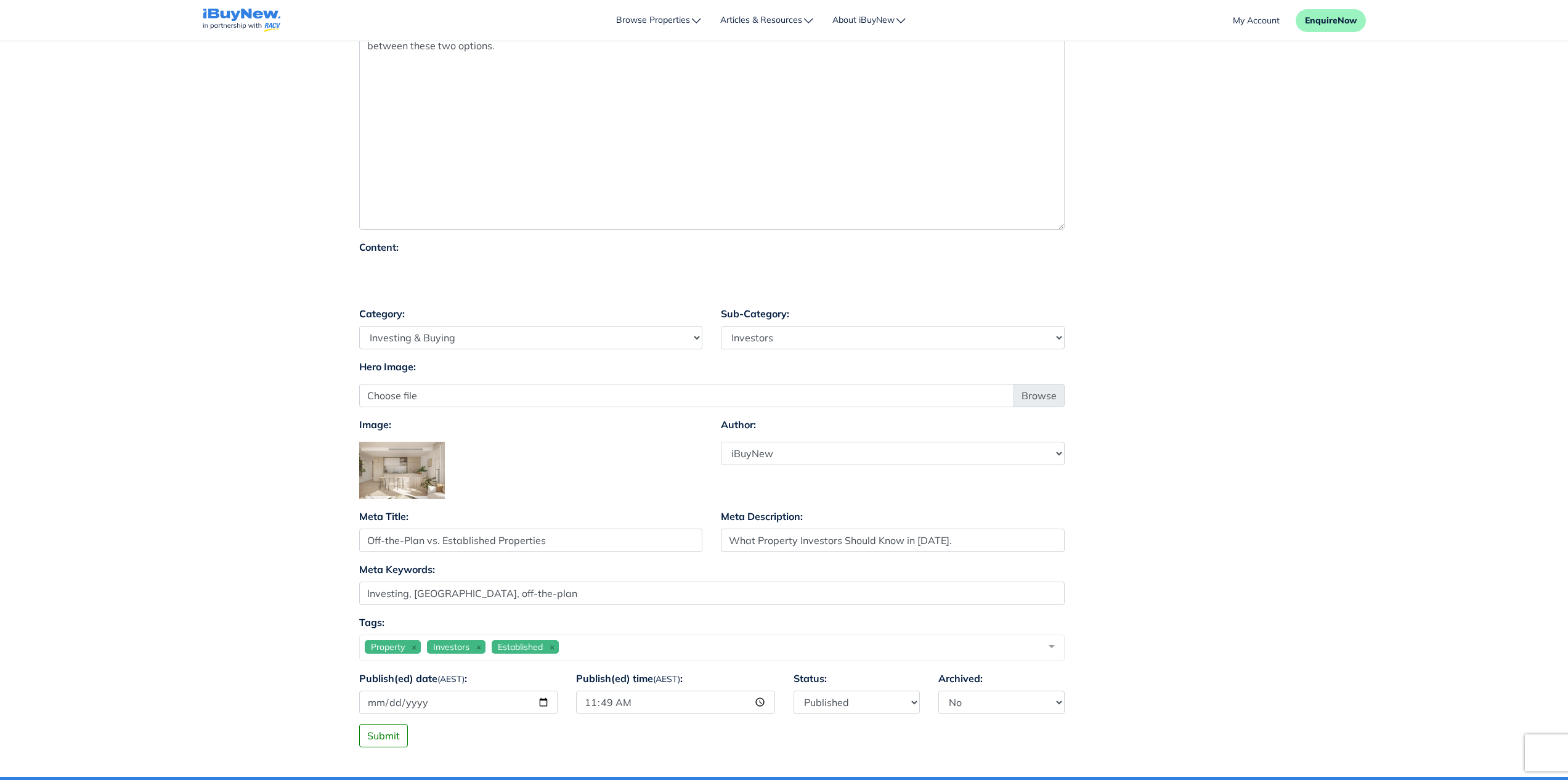
scroll to position [251, 0]
drag, startPoint x: 359, startPoint y: 517, endPoint x: 425, endPoint y: 516, distance: 66.0
click at [425, 516] on div "Meta Title: Off-the-Plan vs. Established Properties" at bounding box center [531, 530] width 344 height 43
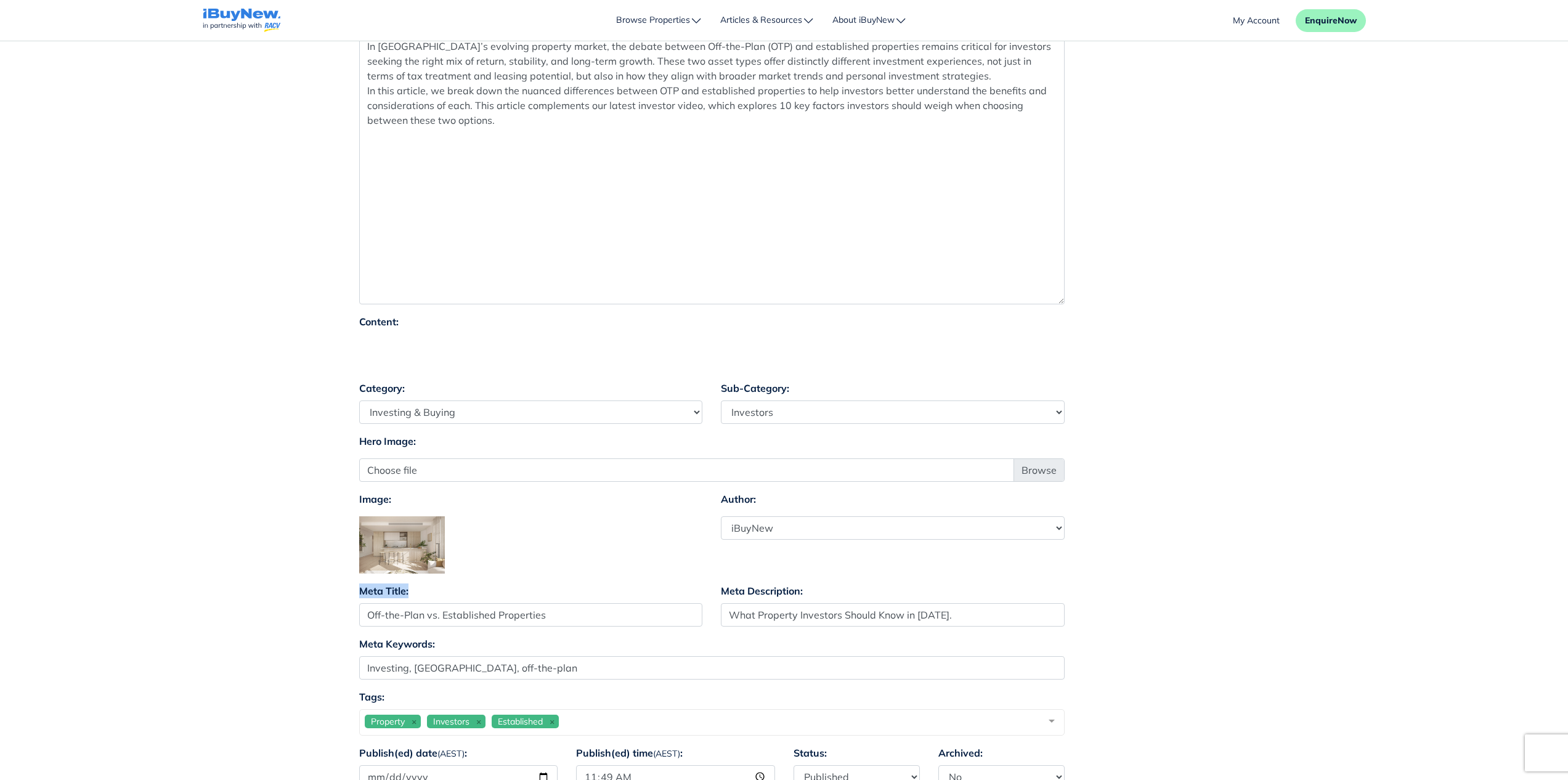
scroll to position [0, 0]
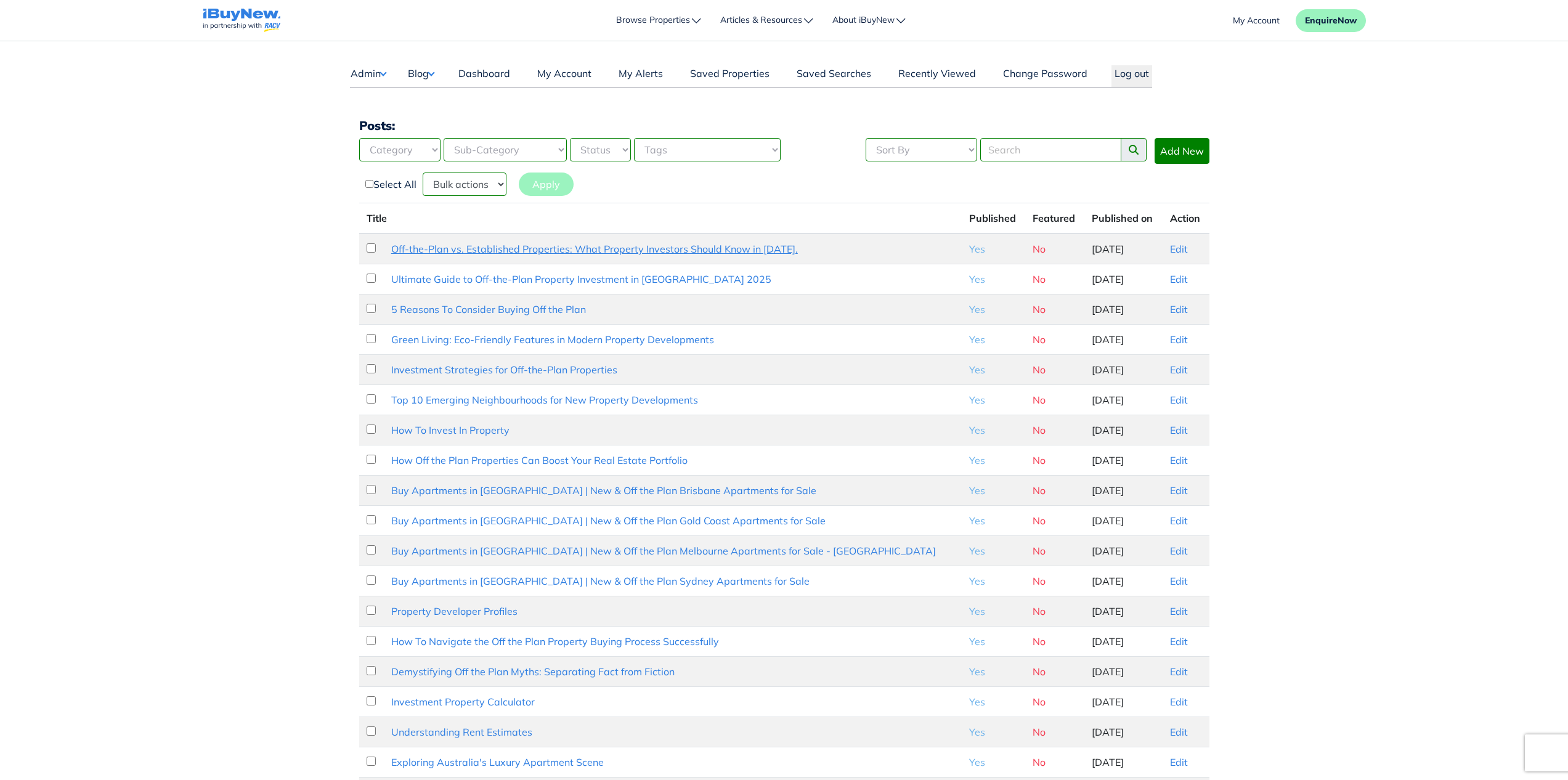
click at [696, 252] on link "Off-the-Plan vs. Established Properties: What Property Investors Should Know in…" at bounding box center [594, 249] width 406 height 12
